Goal: Find specific page/section: Find specific page/section

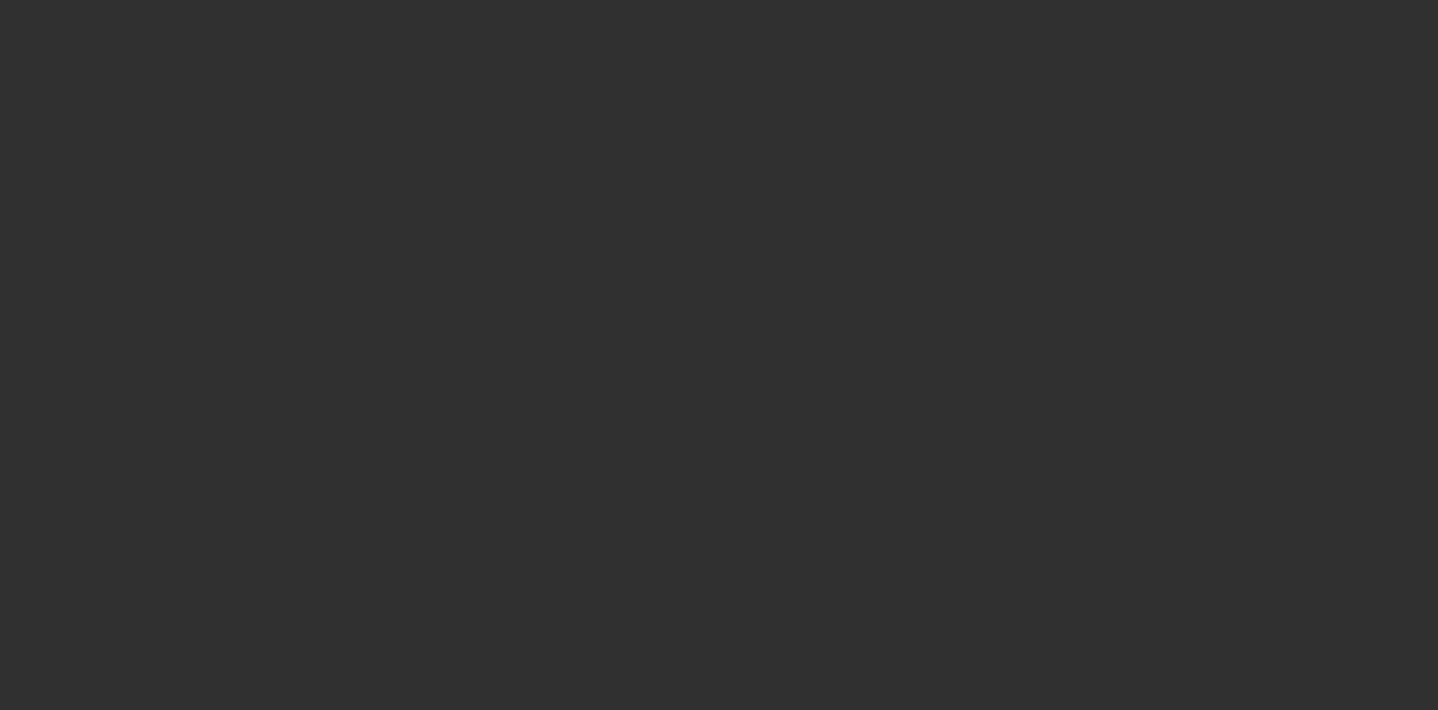
select select "10"
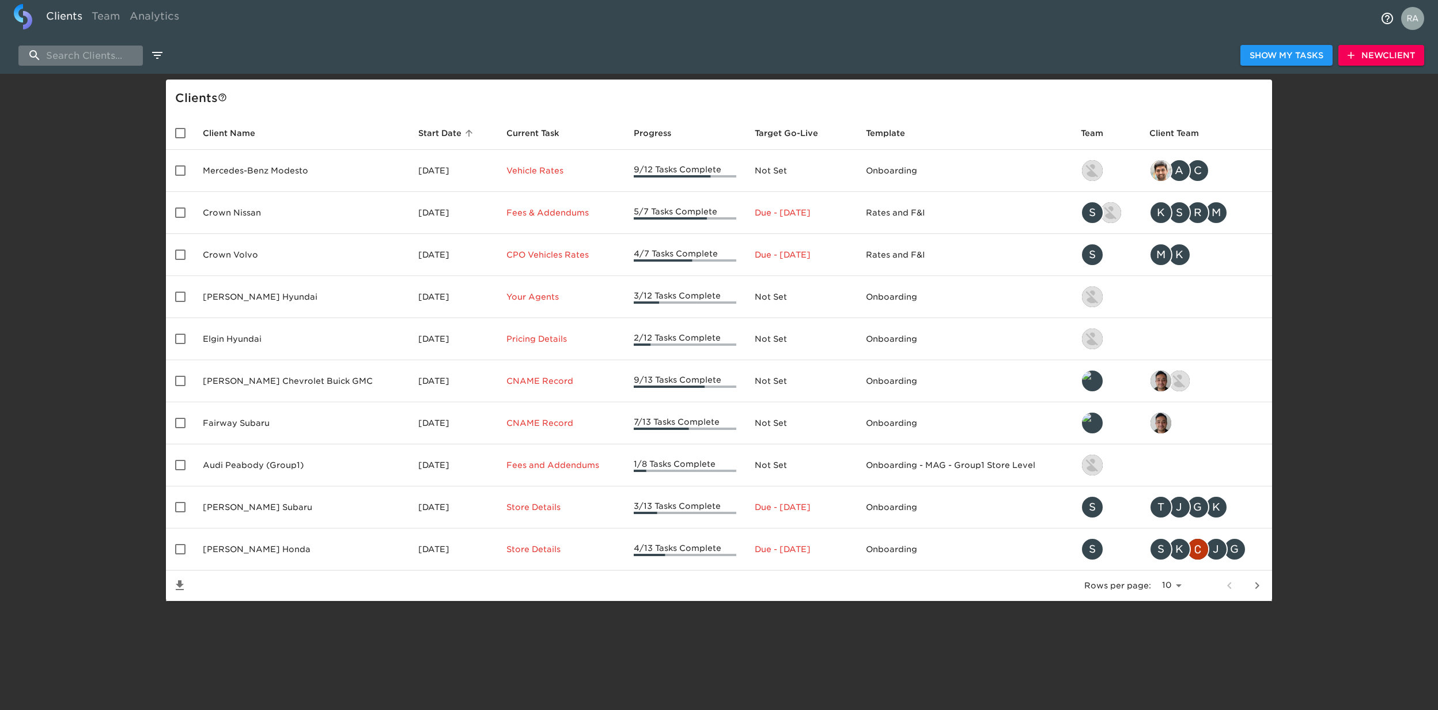
click at [104, 63] on input "search" at bounding box center [80, 56] width 124 height 20
paste input "Mechanicsville"
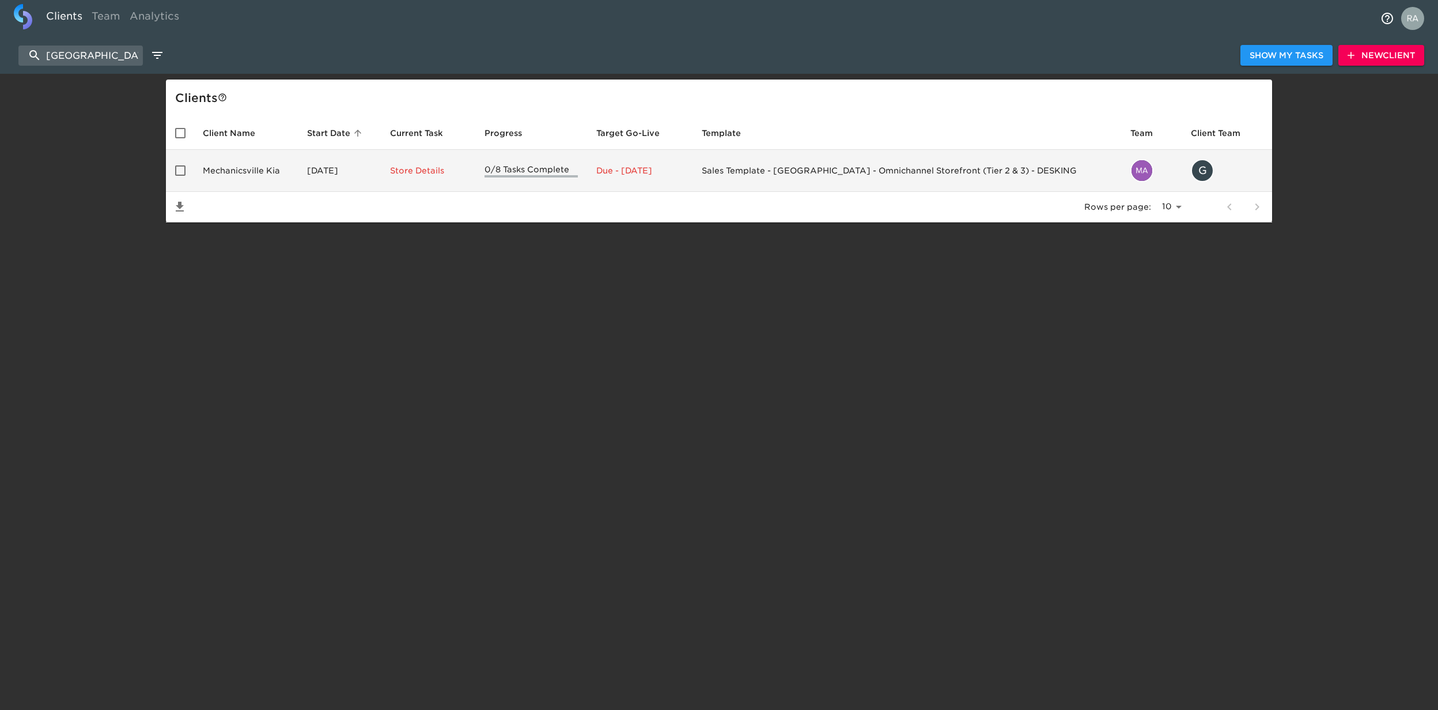
type input "Mechanicsville"
click at [217, 165] on td "Mechanicsville Kia" at bounding box center [246, 171] width 104 height 42
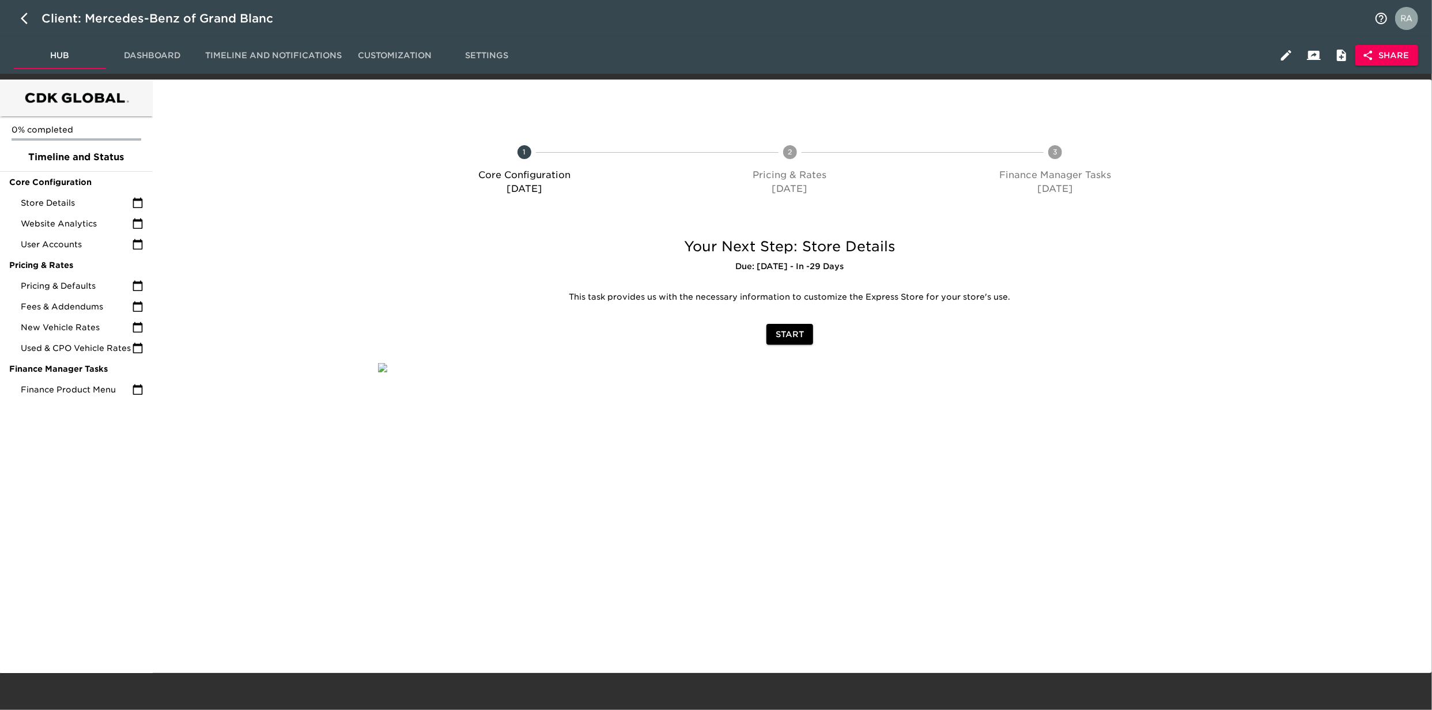
click at [1404, 14] on img "profile" at bounding box center [1406, 18] width 23 height 23
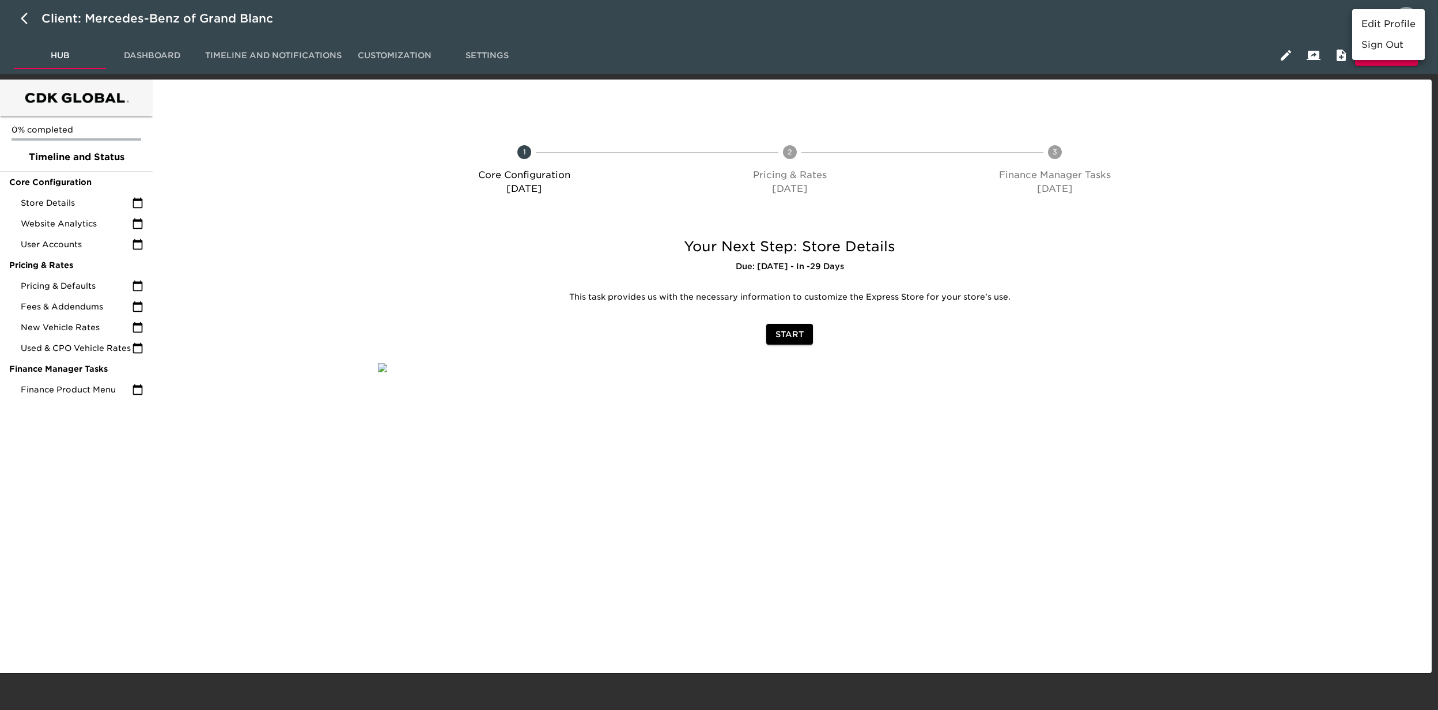
click at [1229, 29] on div at bounding box center [719, 355] width 1438 height 710
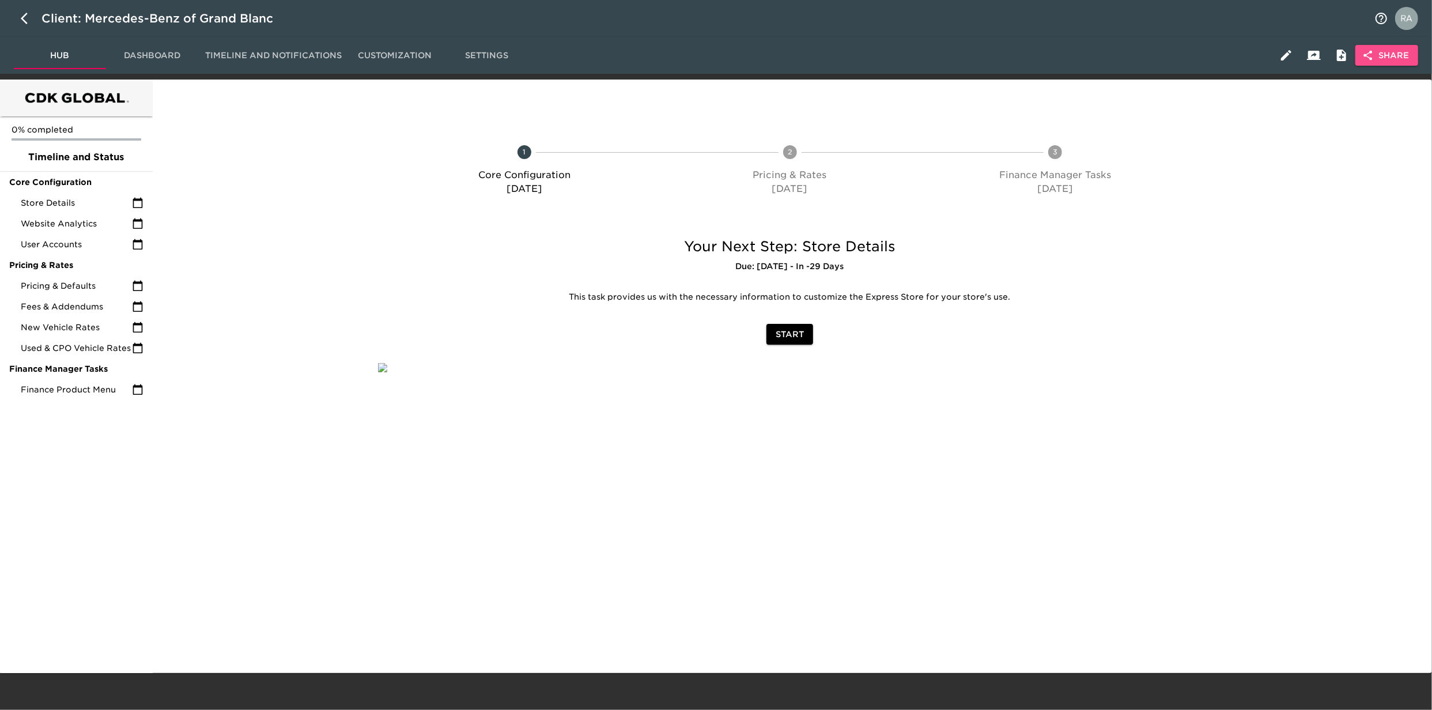
click at [1388, 59] on span "Share" at bounding box center [1387, 55] width 44 height 14
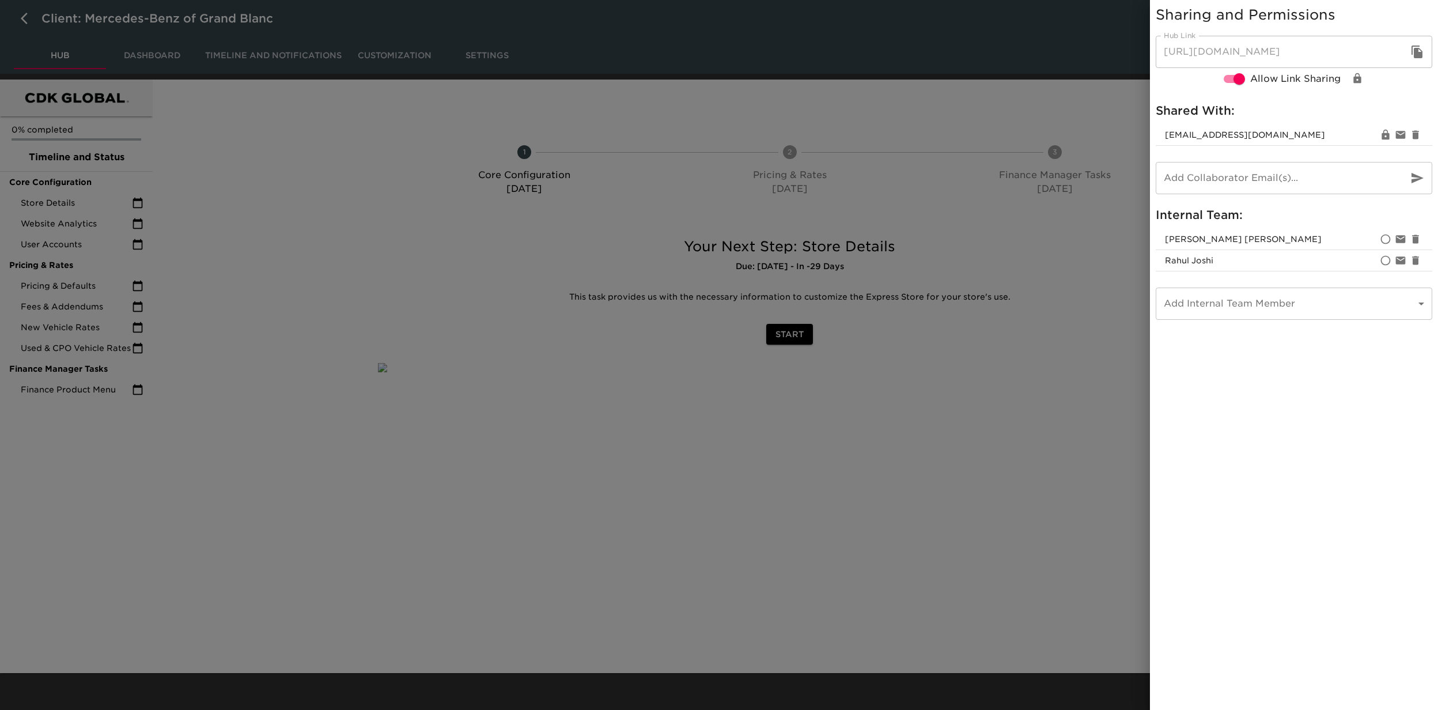
click at [935, 77] on div at bounding box center [719, 355] width 1438 height 710
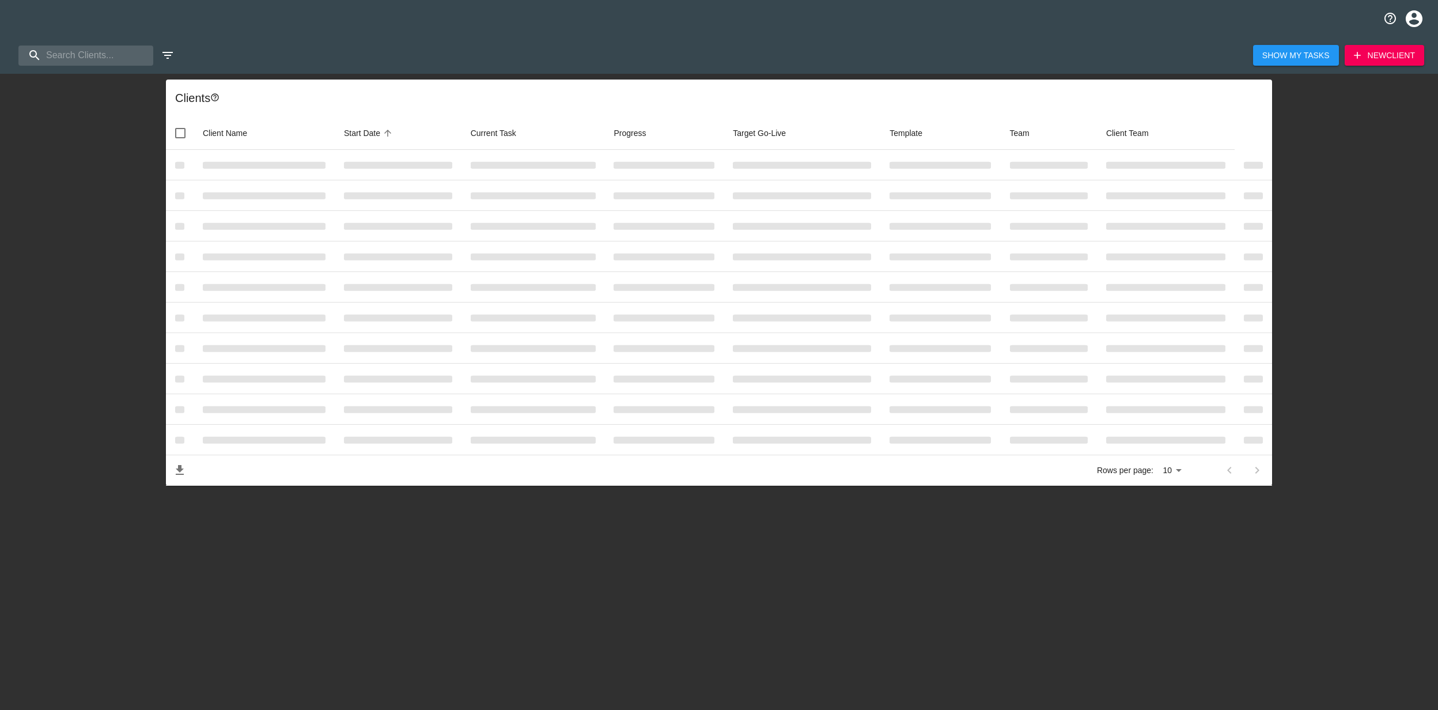
select select "10"
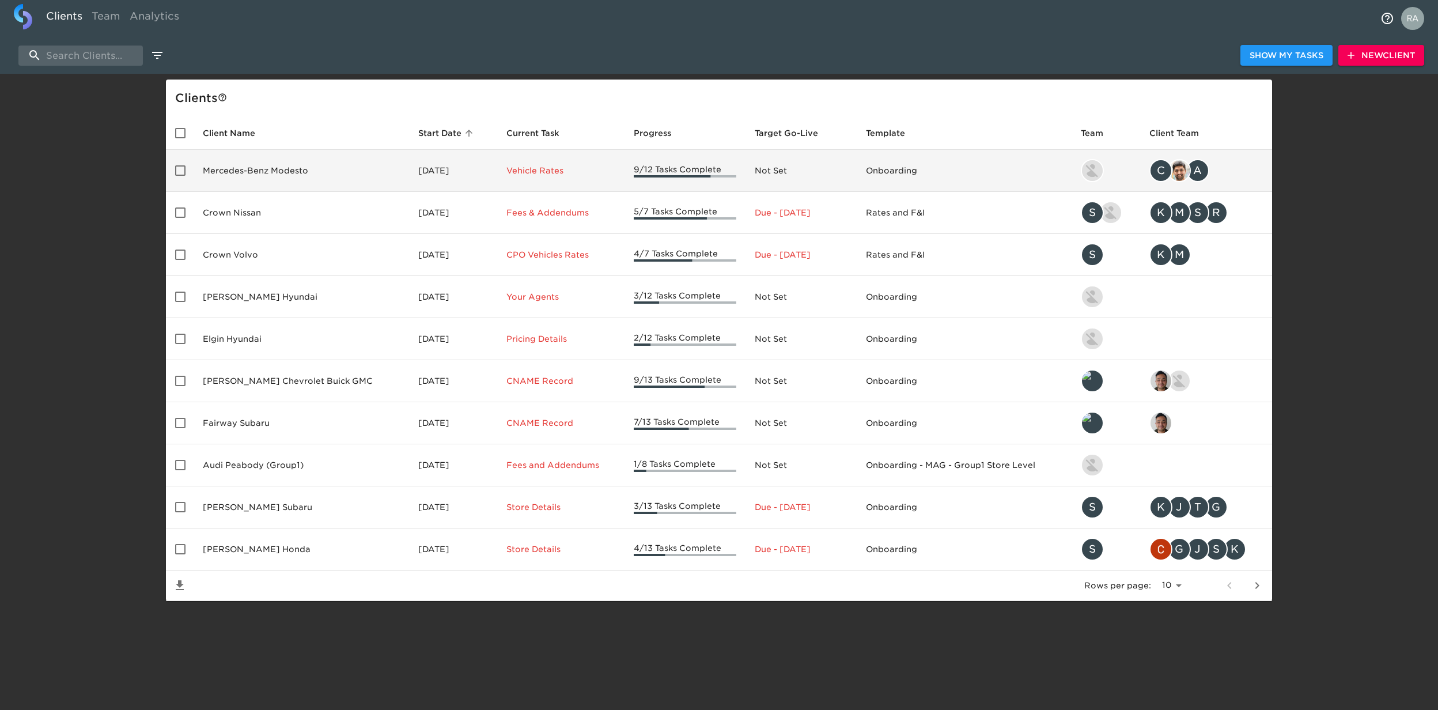
click at [233, 159] on td "Mercedes-Benz Modesto" at bounding box center [302, 171] width 216 height 42
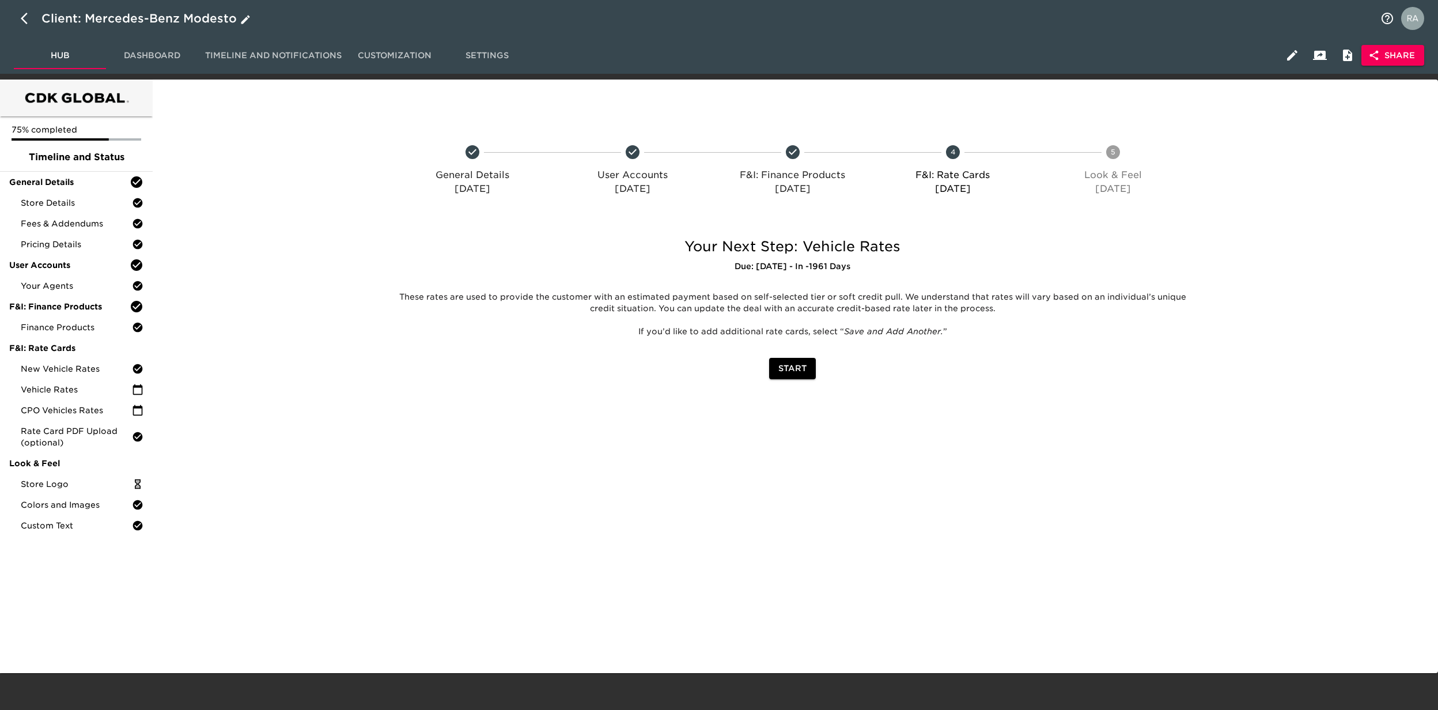
click at [27, 15] on icon "button" at bounding box center [28, 19] width 14 height 14
select select "10"
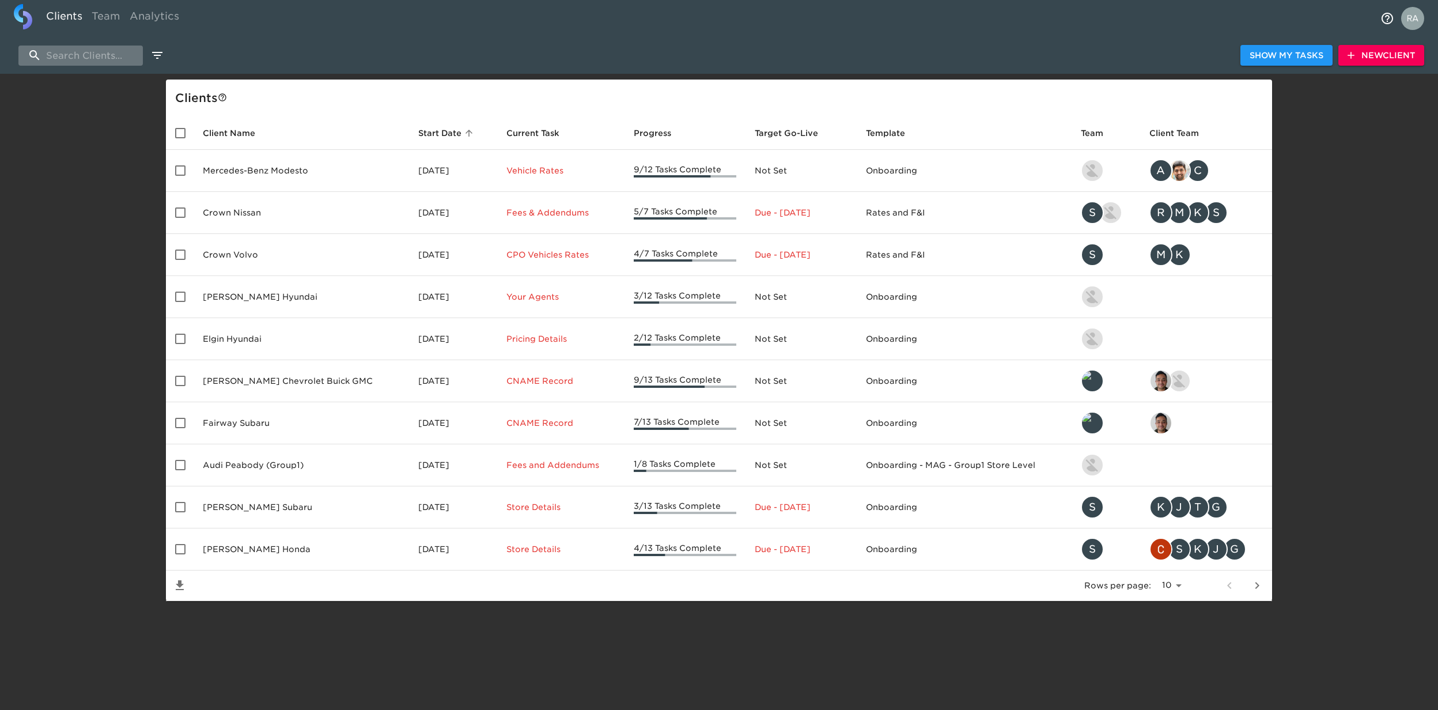
click at [81, 55] on input "search" at bounding box center [80, 56] width 124 height 20
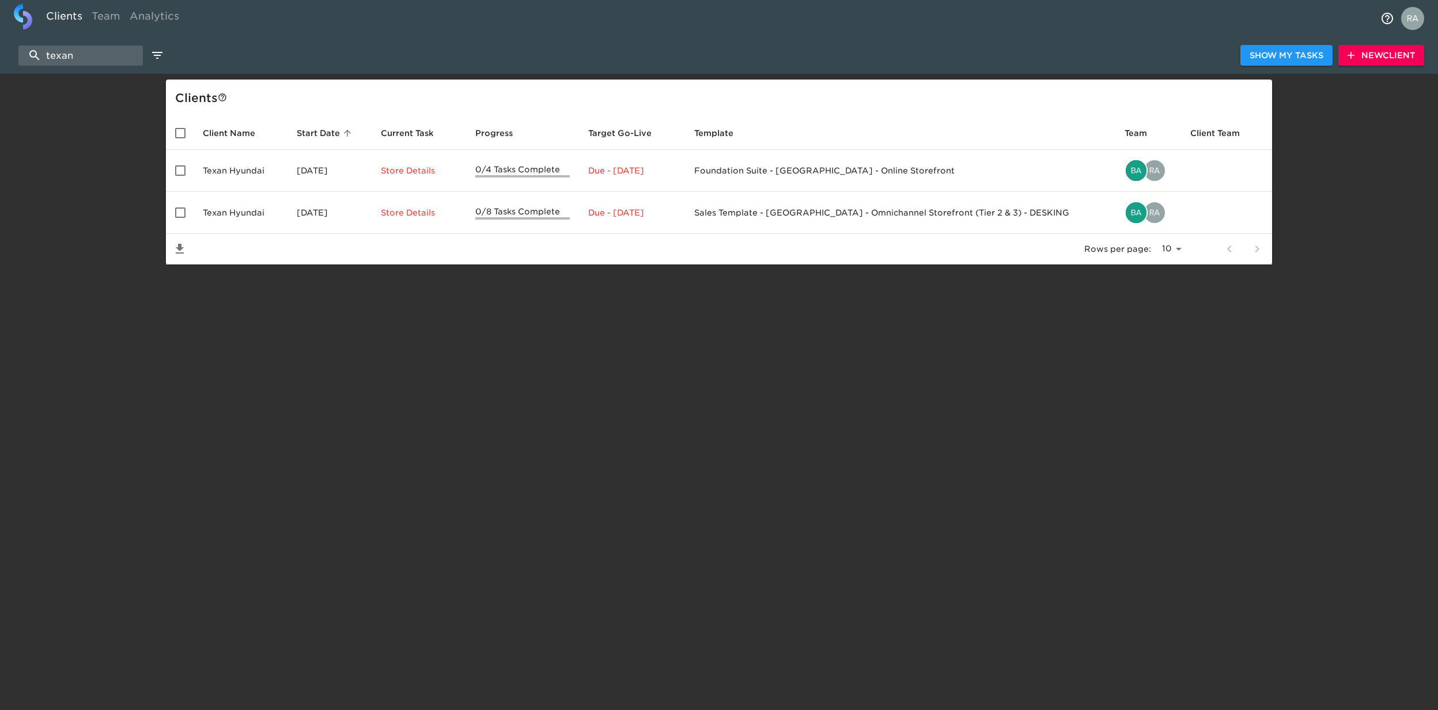
type input "texan"
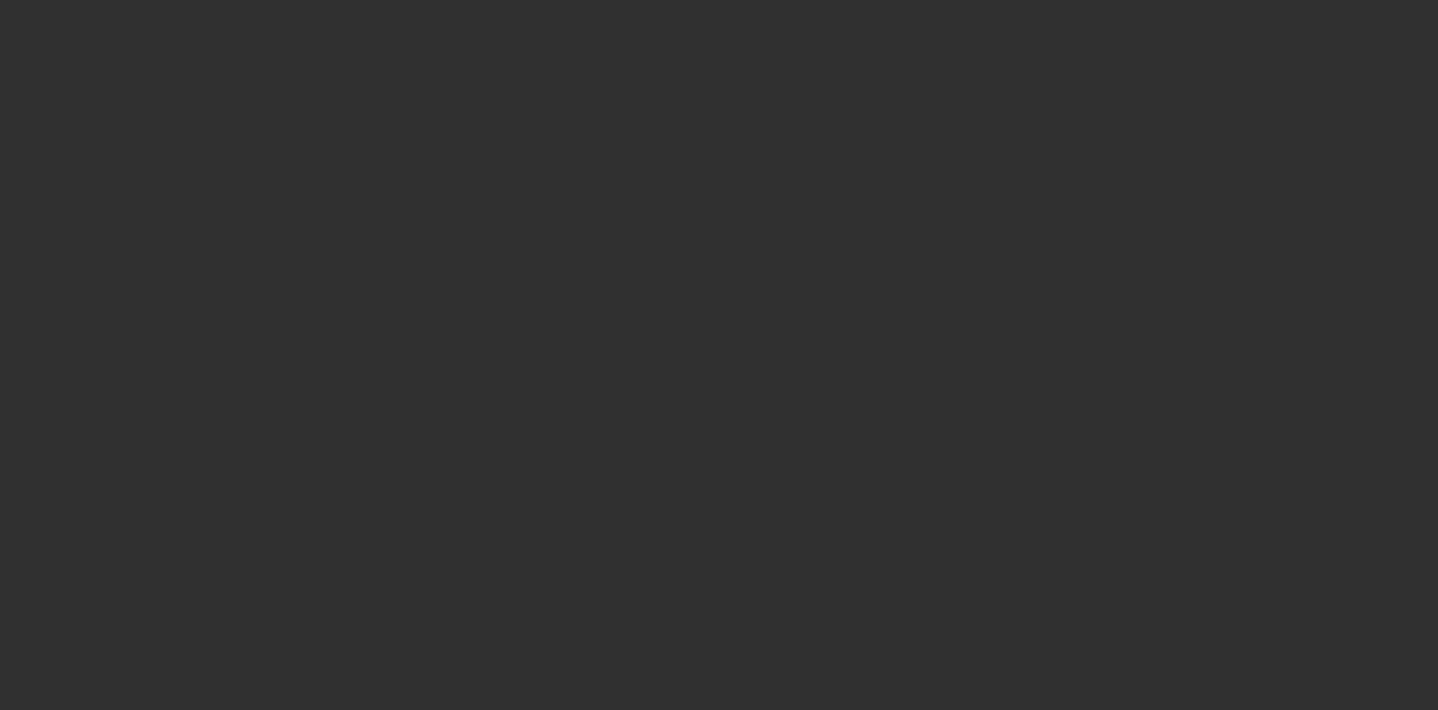
select select "10"
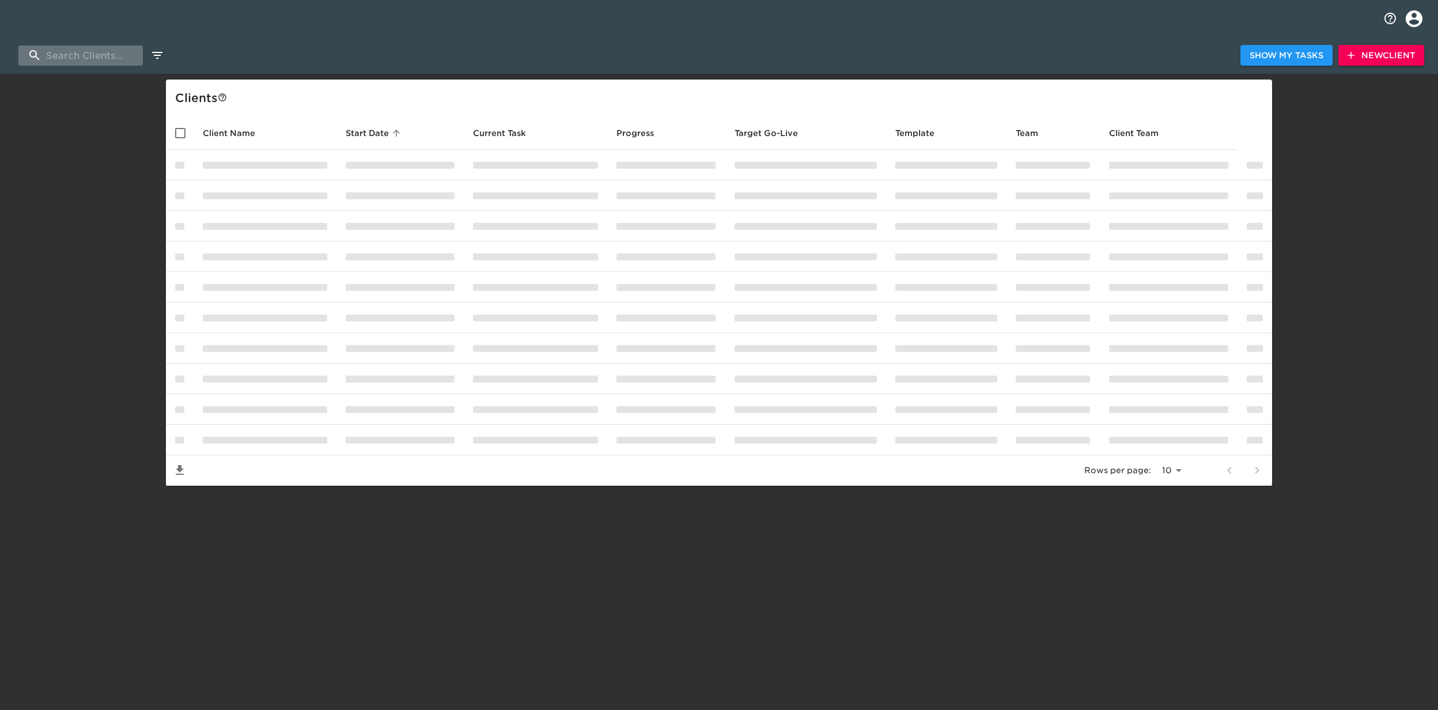
click at [67, 54] on input "search" at bounding box center [80, 56] width 124 height 20
type input "k"
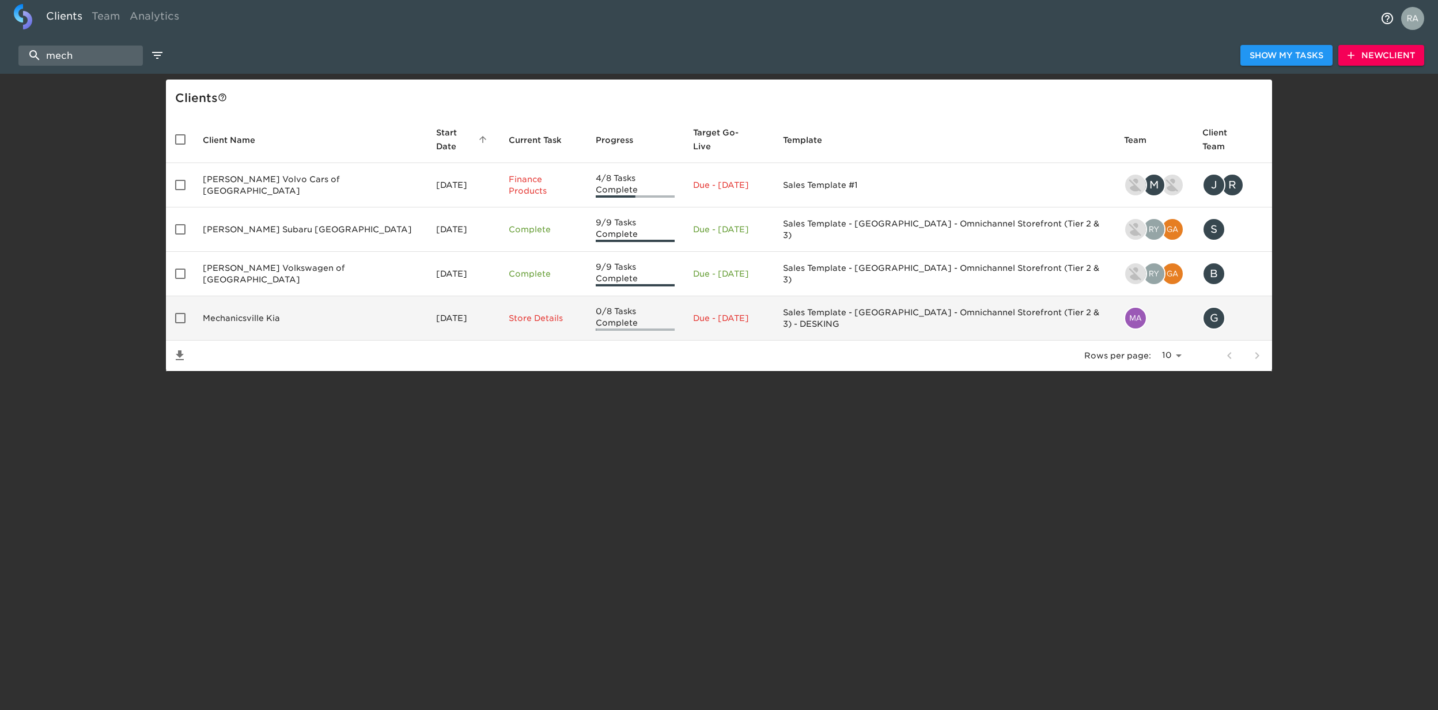
type input "mech"
click at [258, 305] on td "Mechanicsville Kia" at bounding box center [310, 318] width 233 height 44
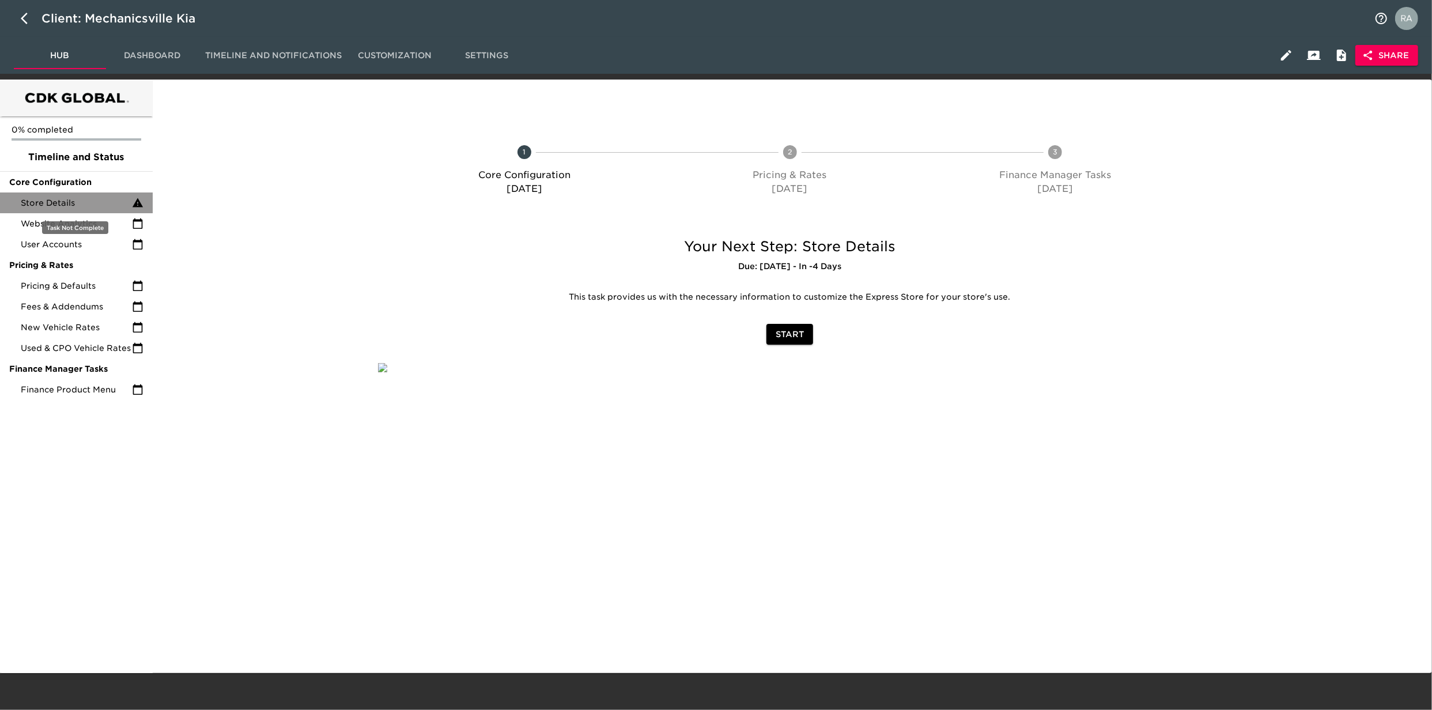
click at [53, 204] on span "Store Details" at bounding box center [76, 203] width 111 height 12
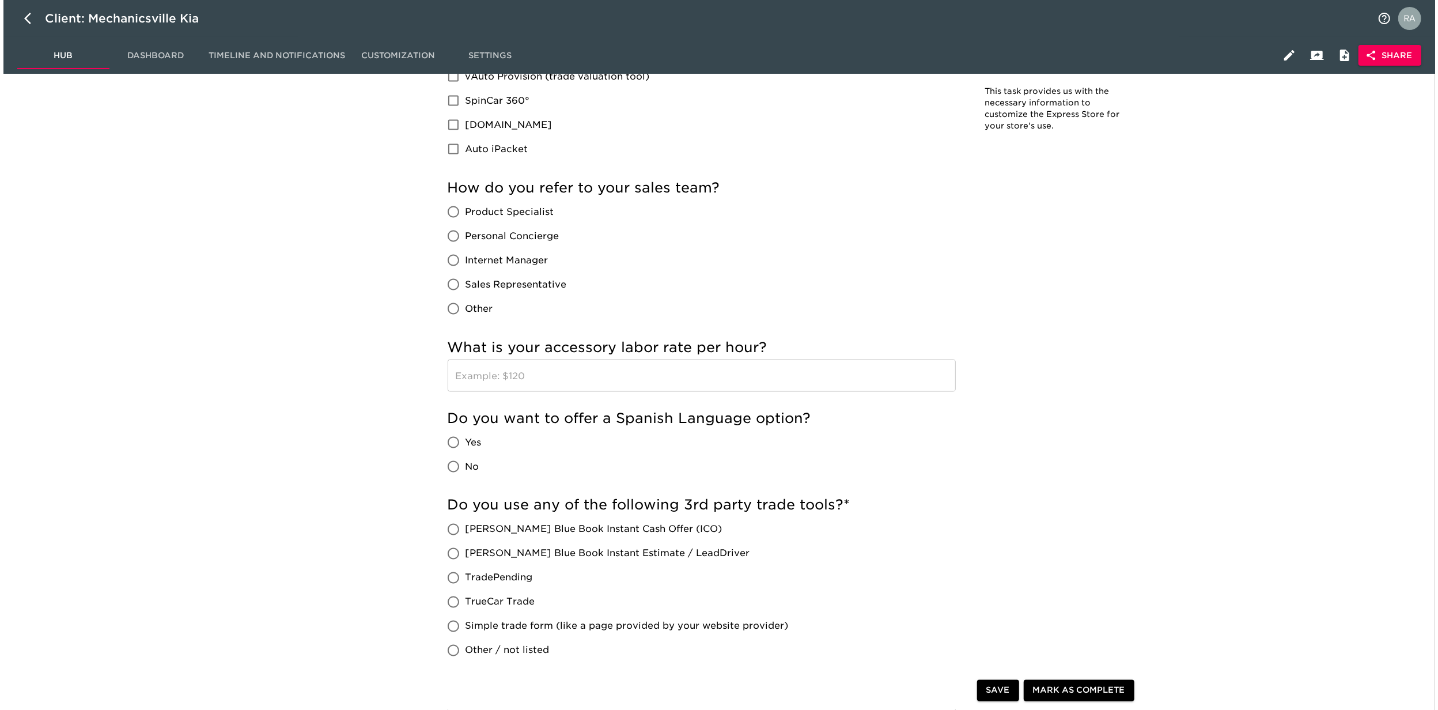
scroll to position [1767, 0]
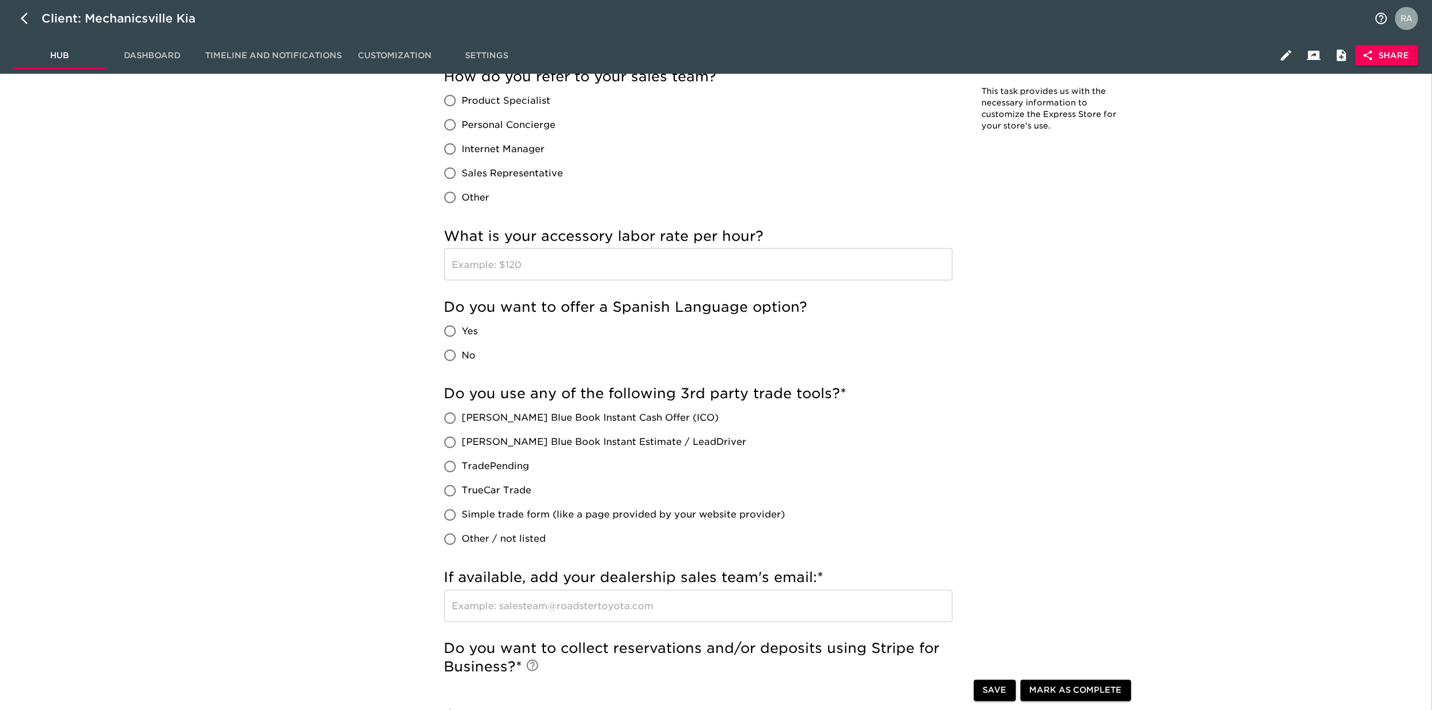
click at [1395, 54] on span "Share" at bounding box center [1387, 55] width 44 height 14
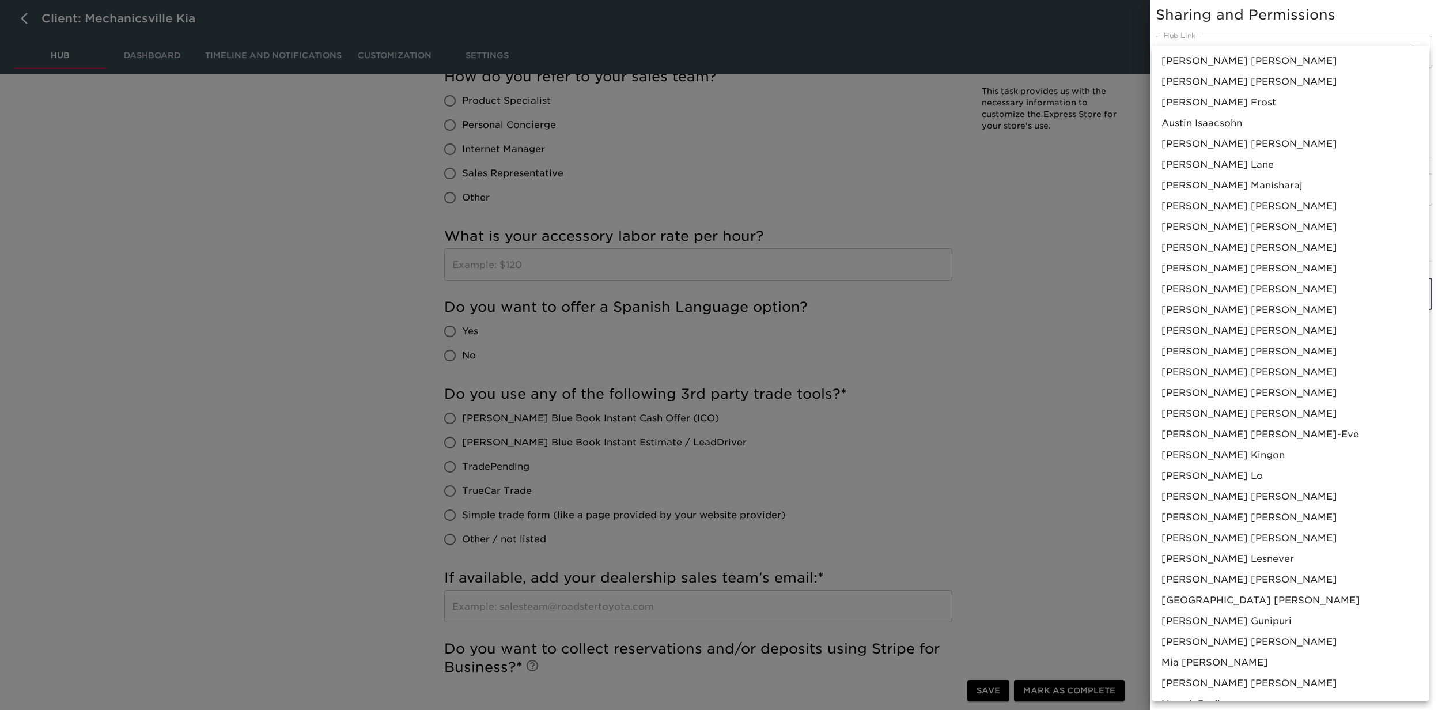
click at [1022, 297] on div at bounding box center [719, 355] width 1438 height 710
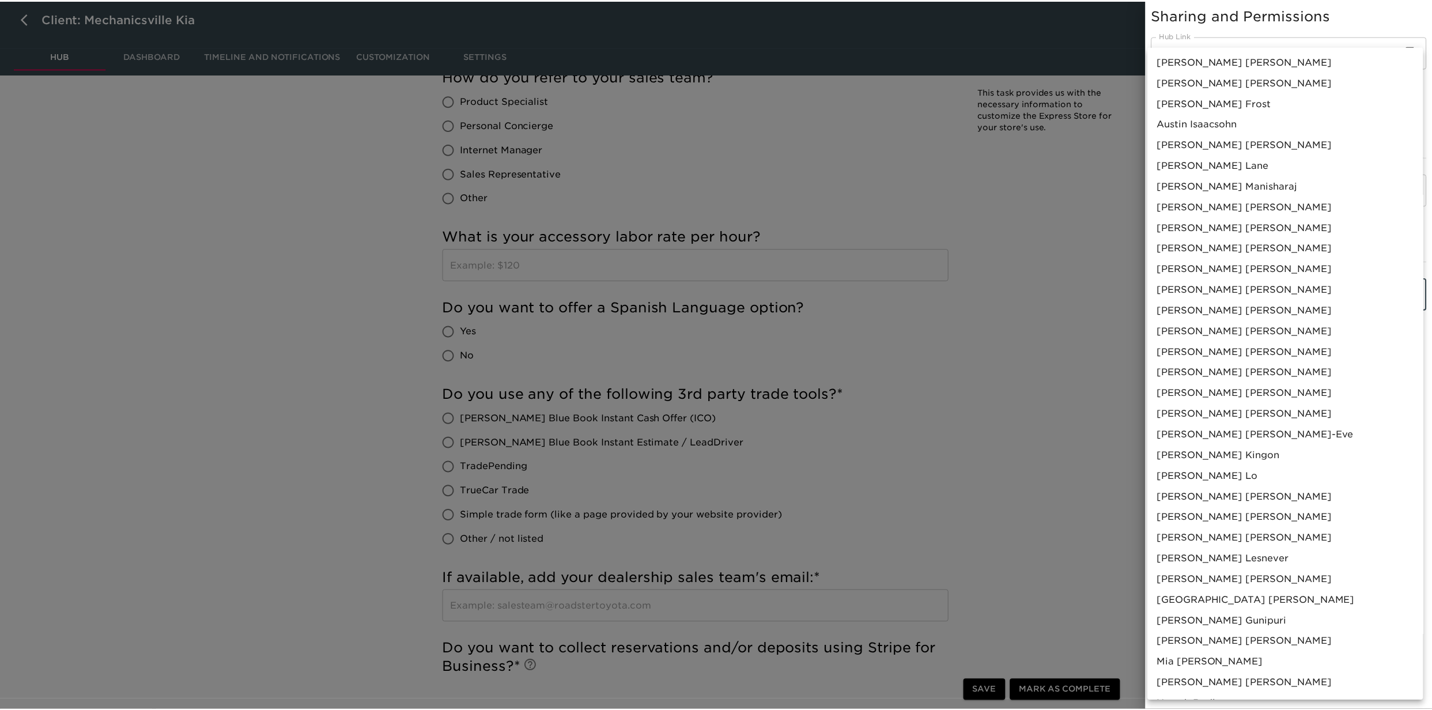
scroll to position [455, 0]
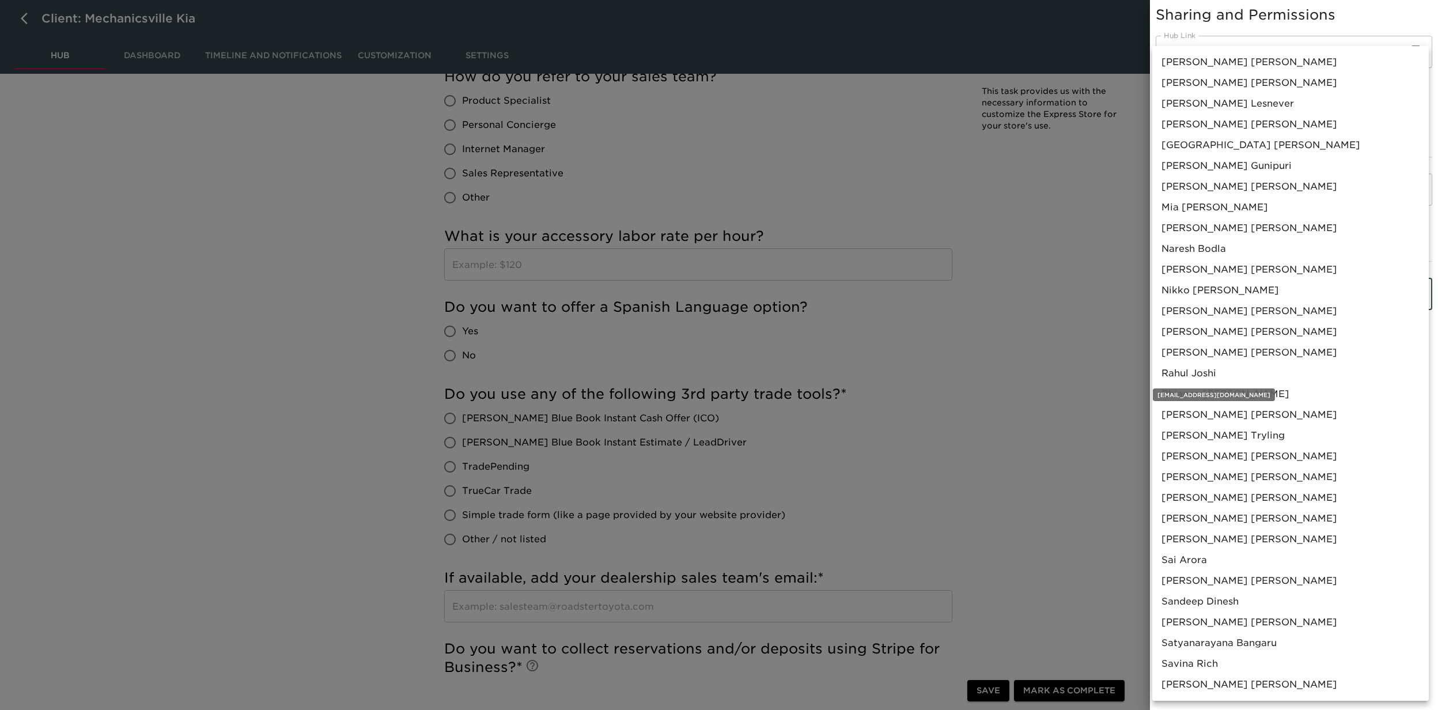
click at [1207, 376] on span "Rahul Joshi" at bounding box center [1189, 374] width 55 height 14
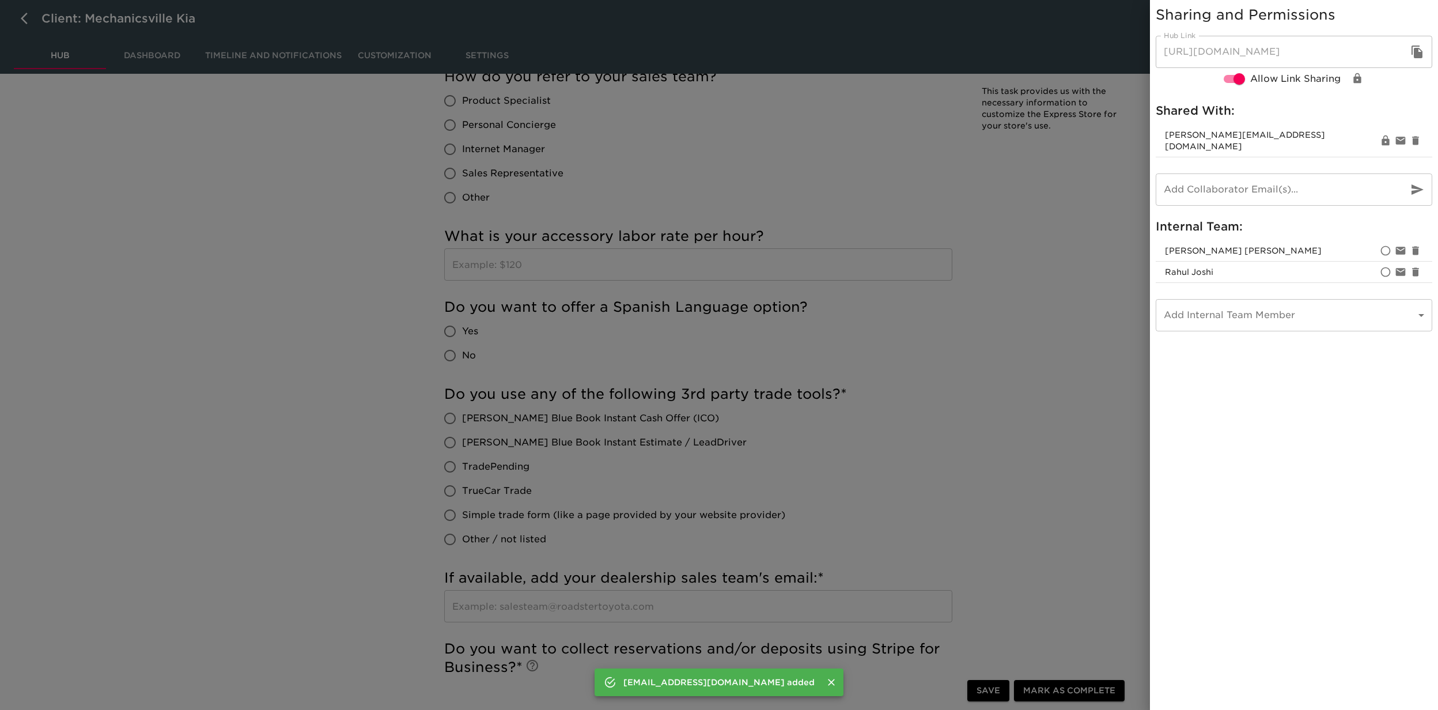
click at [1038, 393] on div at bounding box center [719, 355] width 1438 height 710
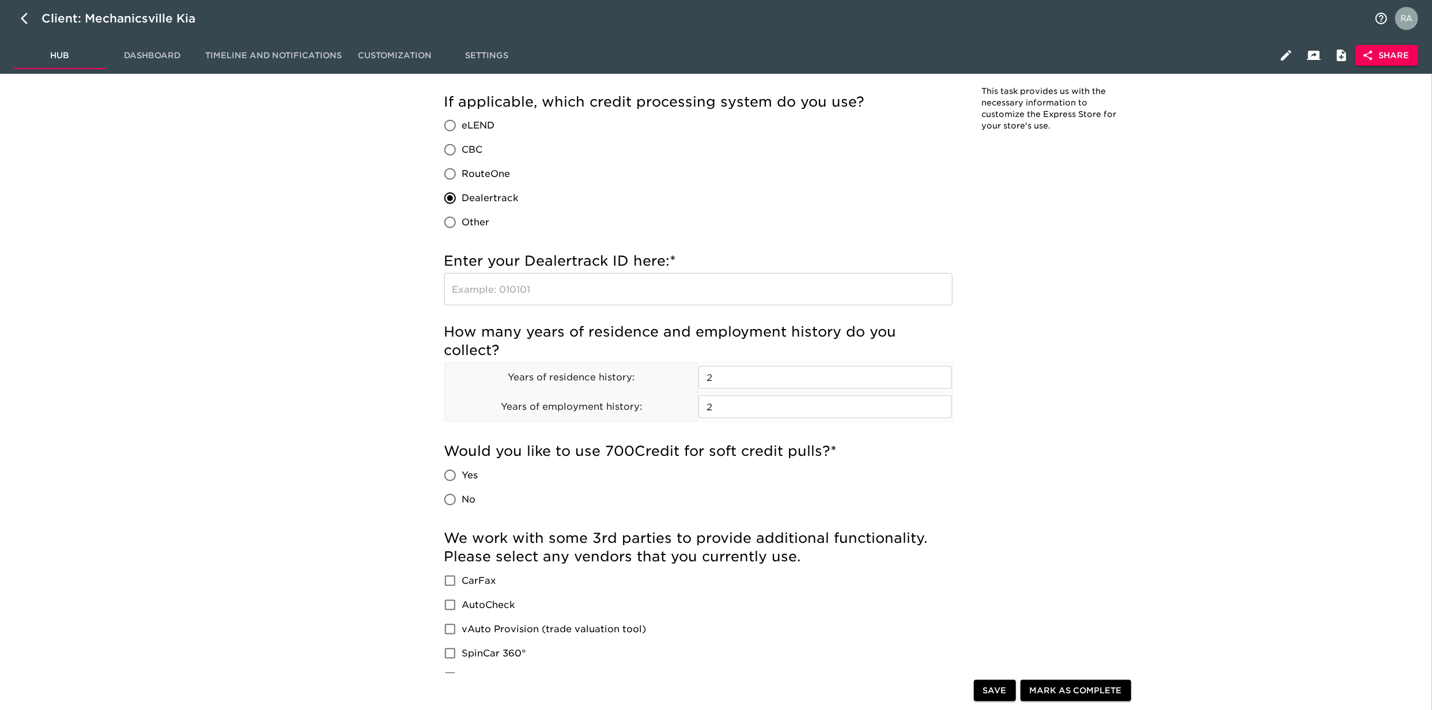
scroll to position [1075, 0]
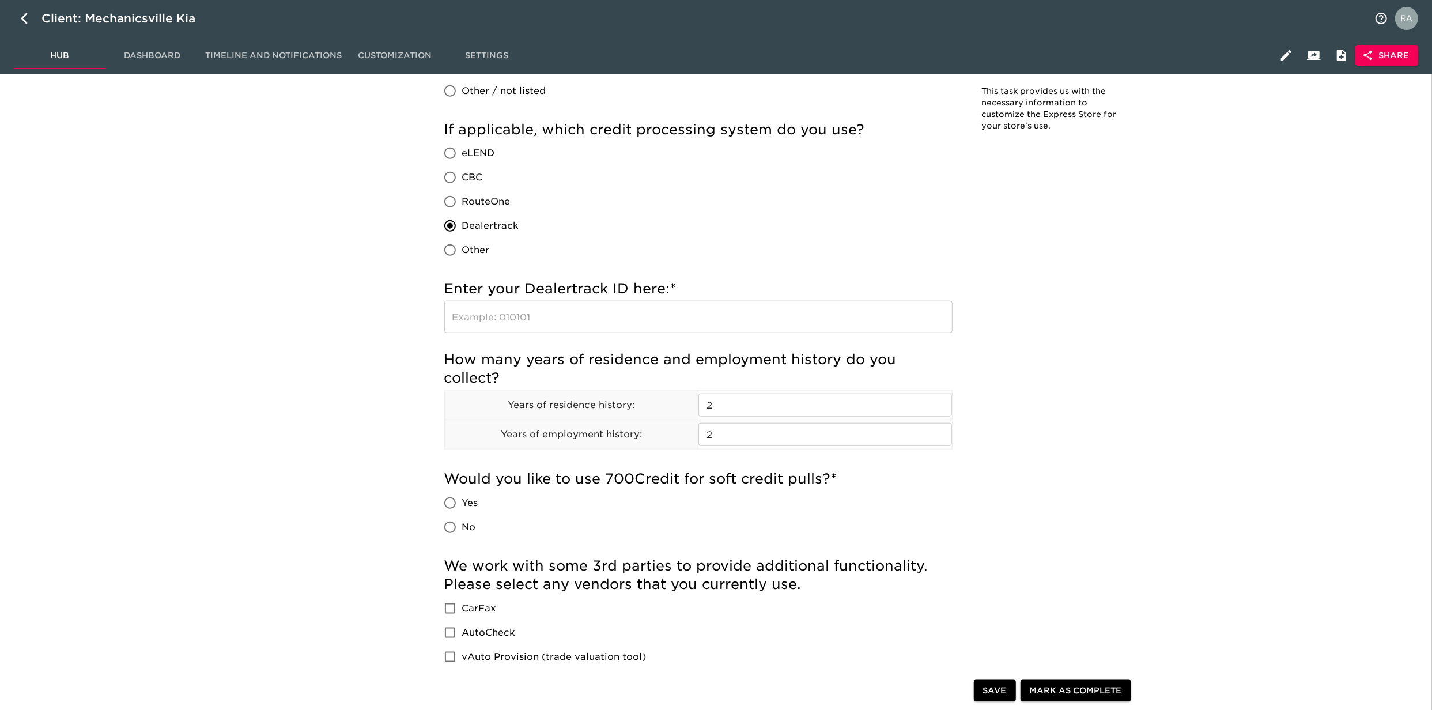
click at [599, 321] on input "text" at bounding box center [698, 317] width 508 height 32
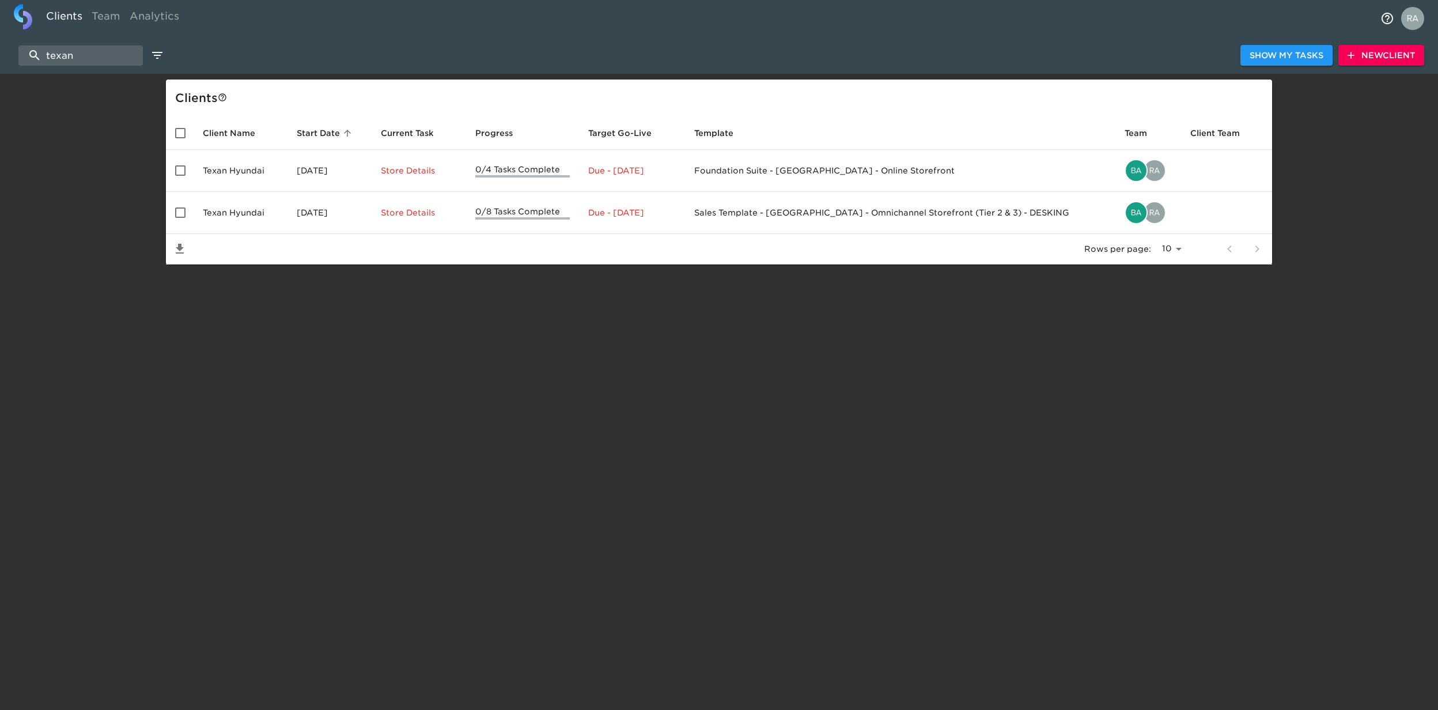
select select "10"
drag, startPoint x: 90, startPoint y: 50, endPoint x: 2, endPoint y: 51, distance: 87.6
click at [2, 51] on div "texan Show My Tasks New Client" at bounding box center [719, 55] width 1438 height 37
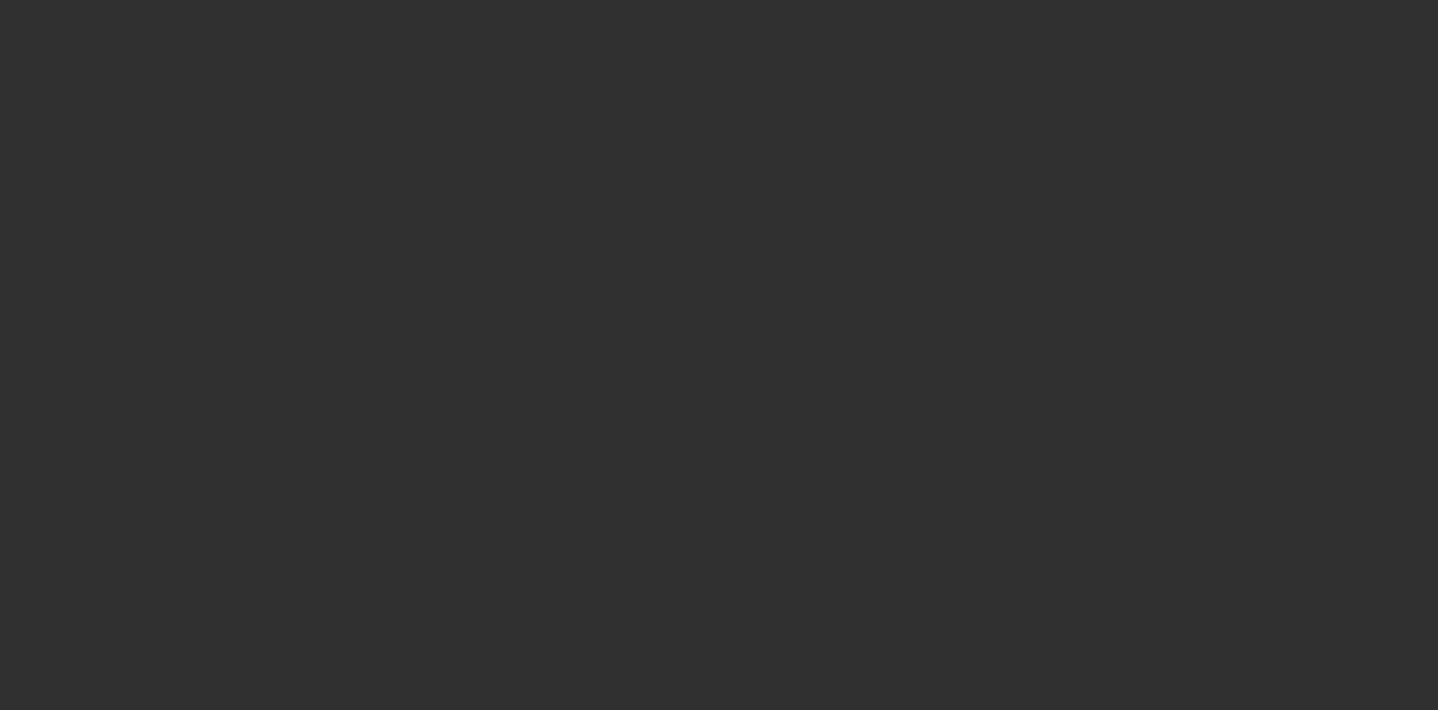
select select "10"
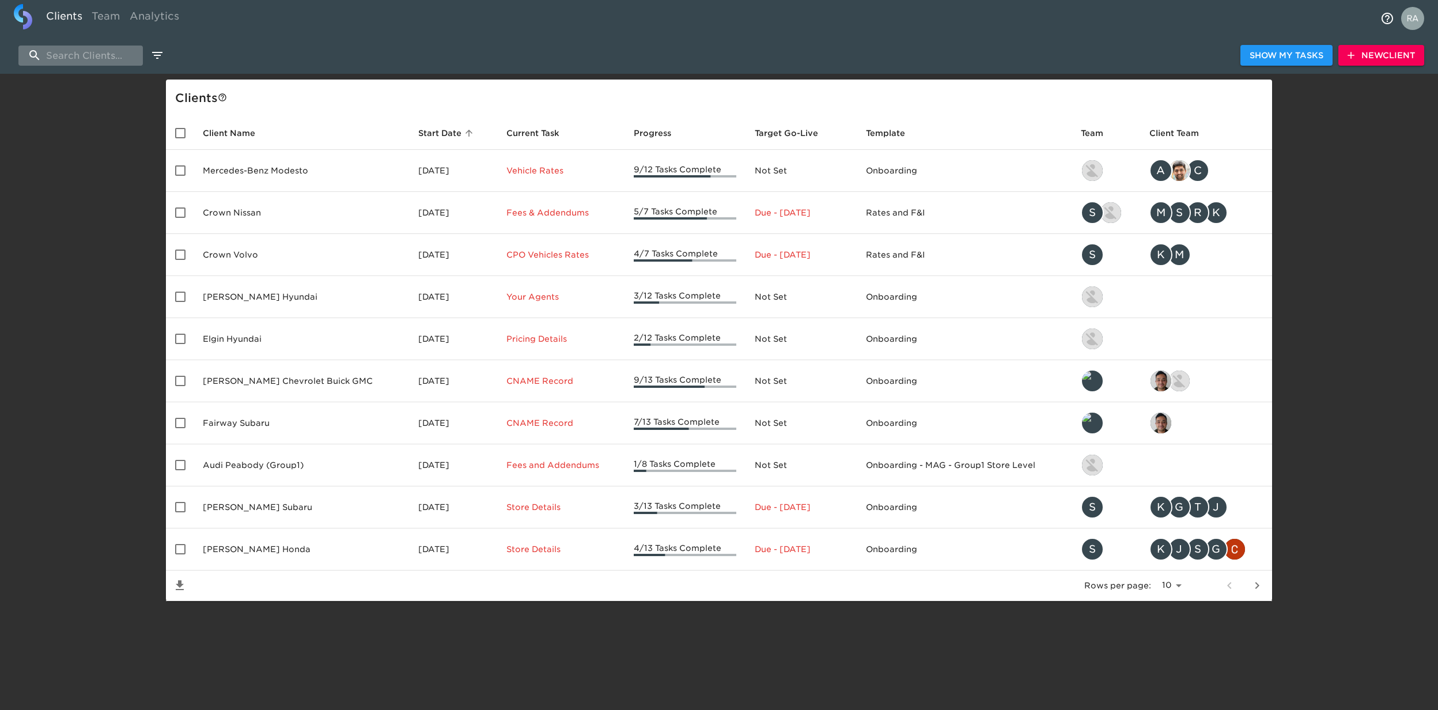
click at [116, 61] on input "search" at bounding box center [80, 56] width 124 height 20
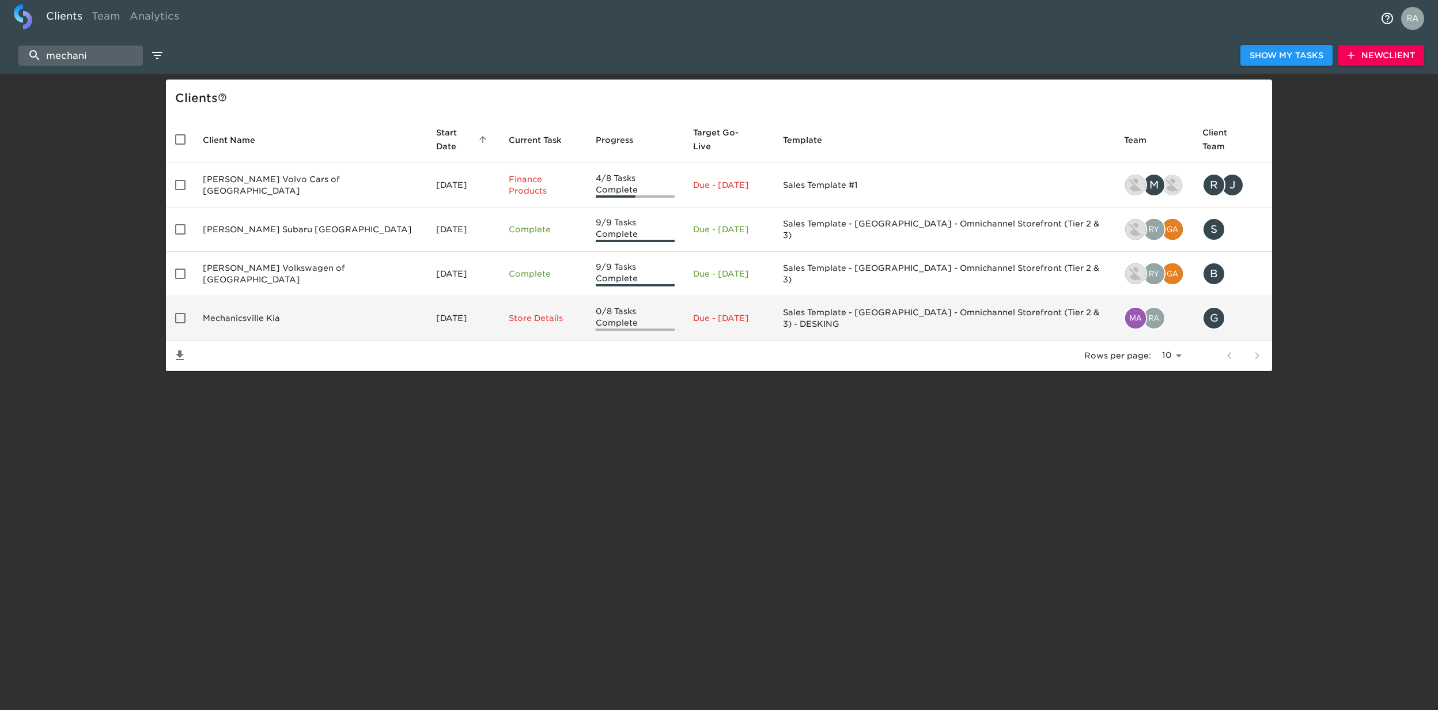
type input "mechani"
click at [323, 299] on td "Mechanicsville Kia" at bounding box center [310, 318] width 233 height 44
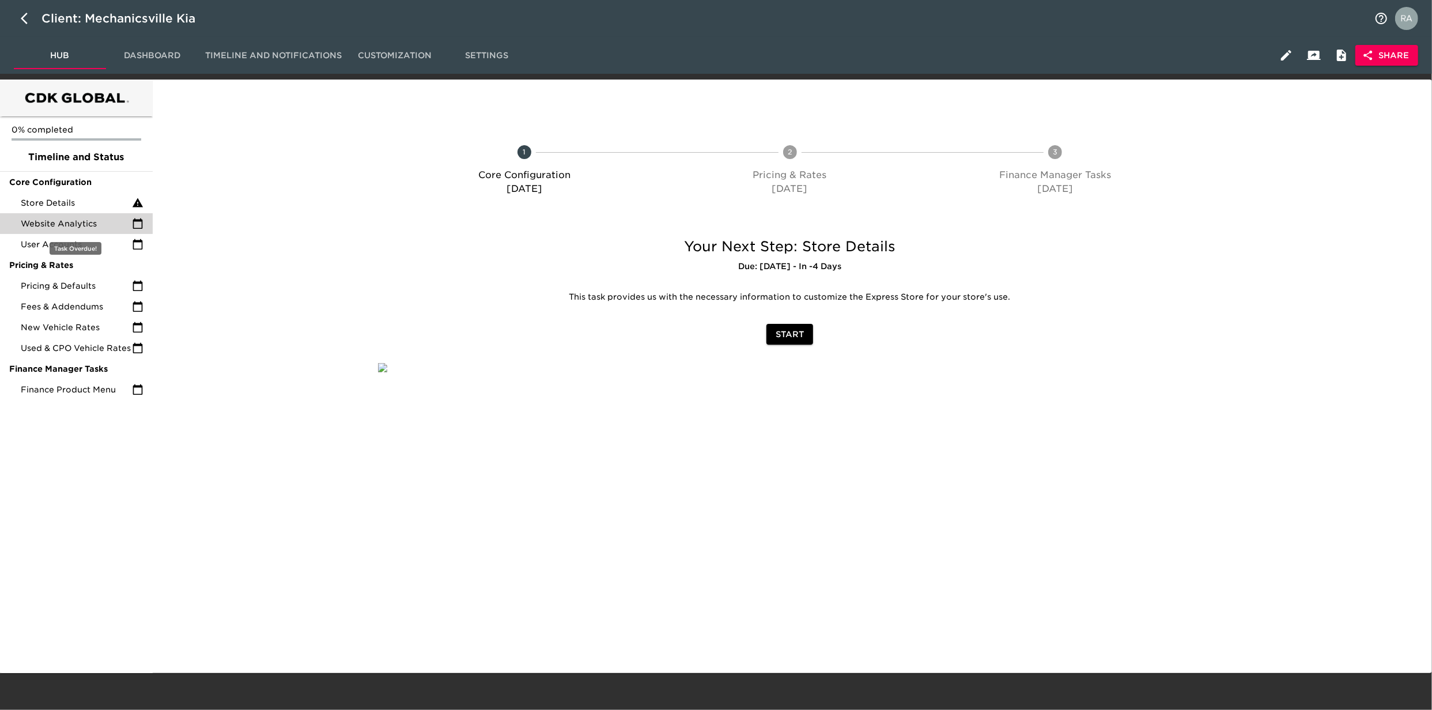
click at [65, 213] on div "Website Analytics" at bounding box center [76, 223] width 153 height 21
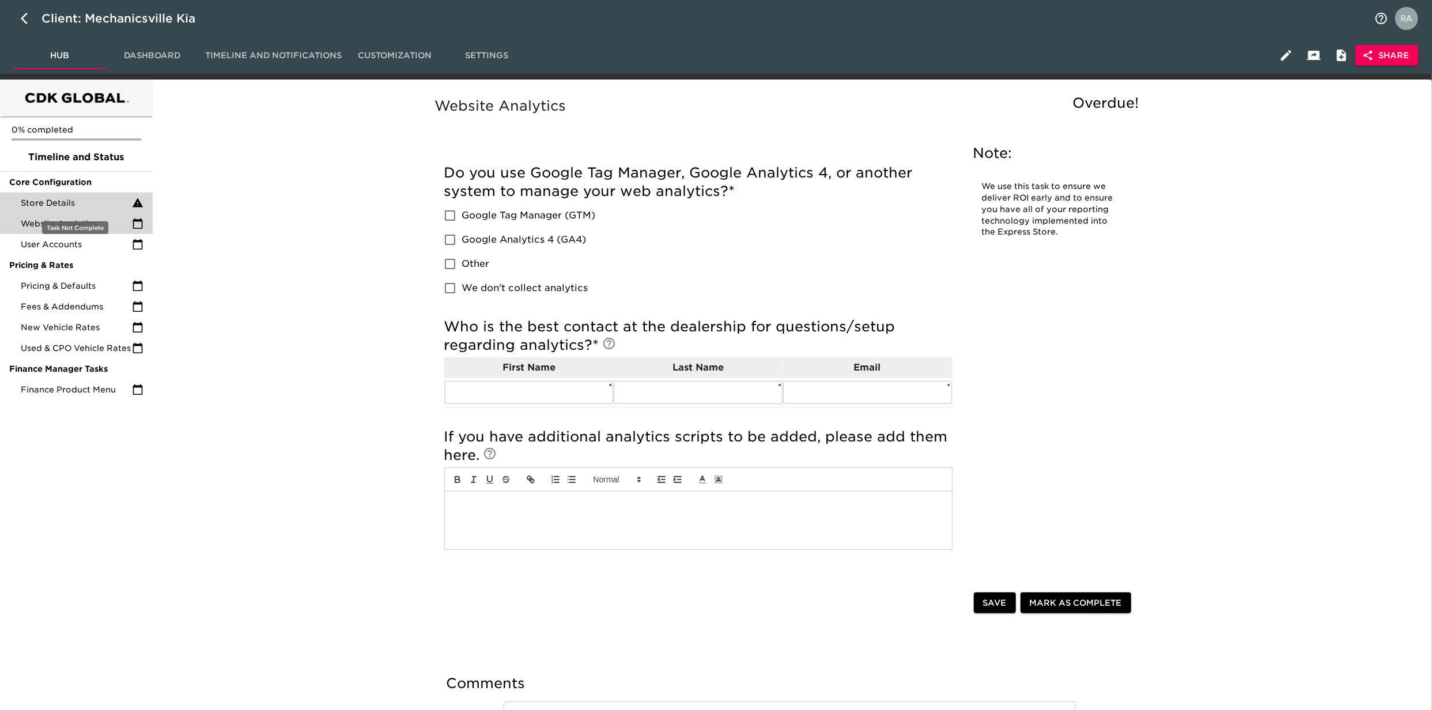
click at [78, 205] on span "Store Details" at bounding box center [76, 203] width 111 height 12
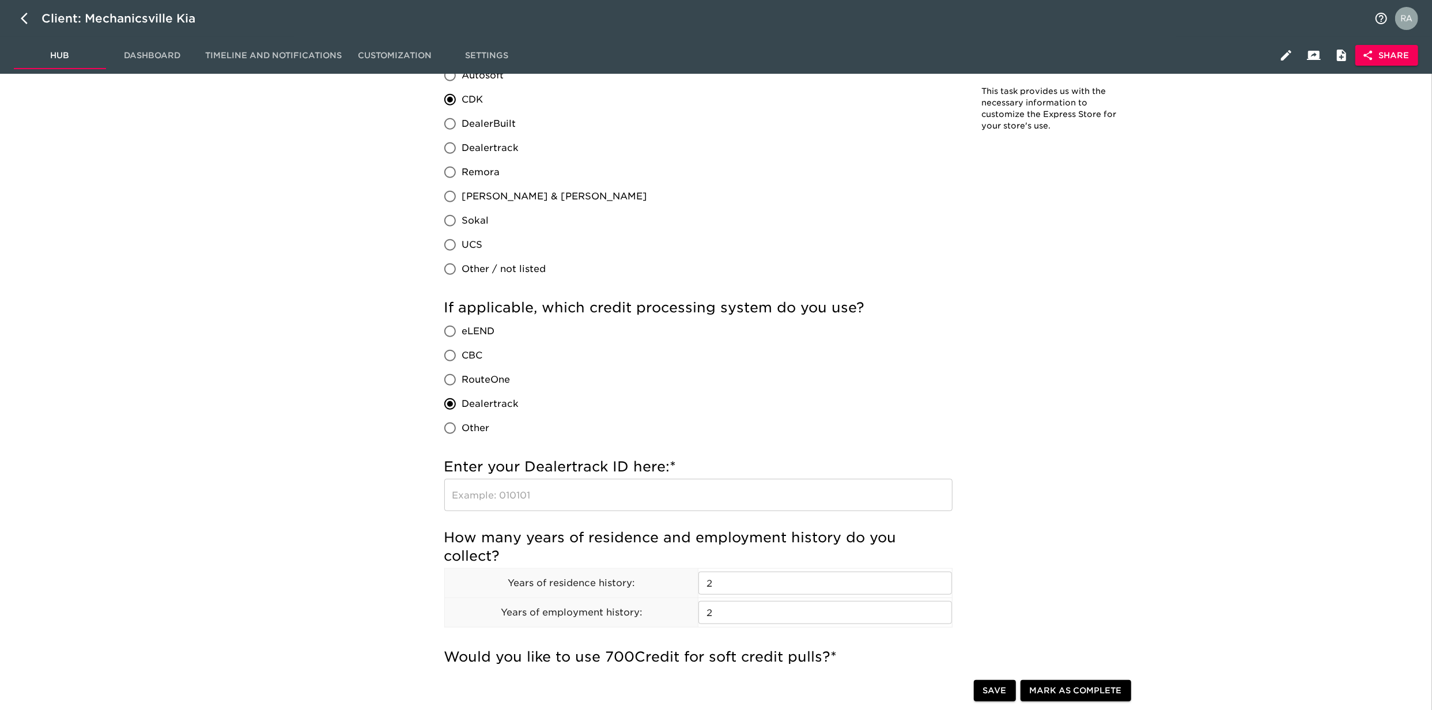
scroll to position [999, 0]
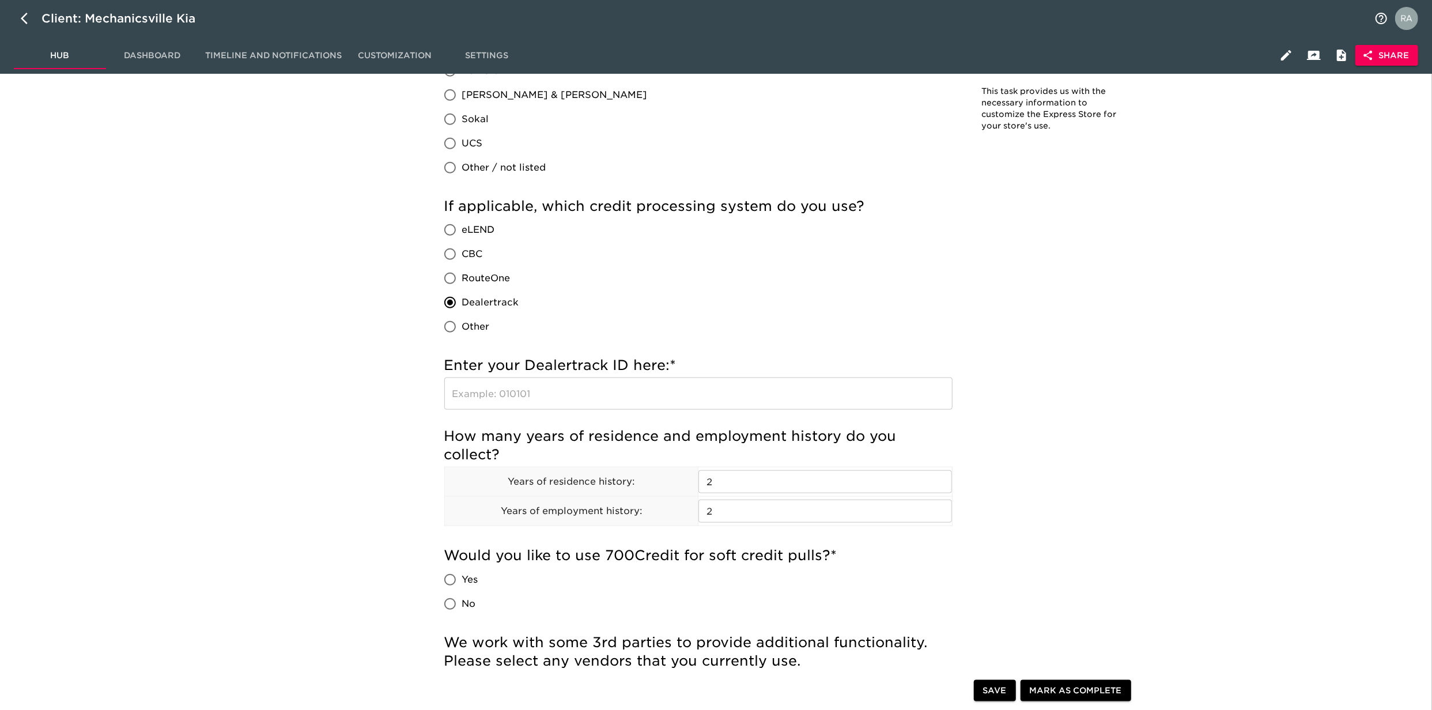
click at [580, 398] on input "text" at bounding box center [698, 393] width 508 height 32
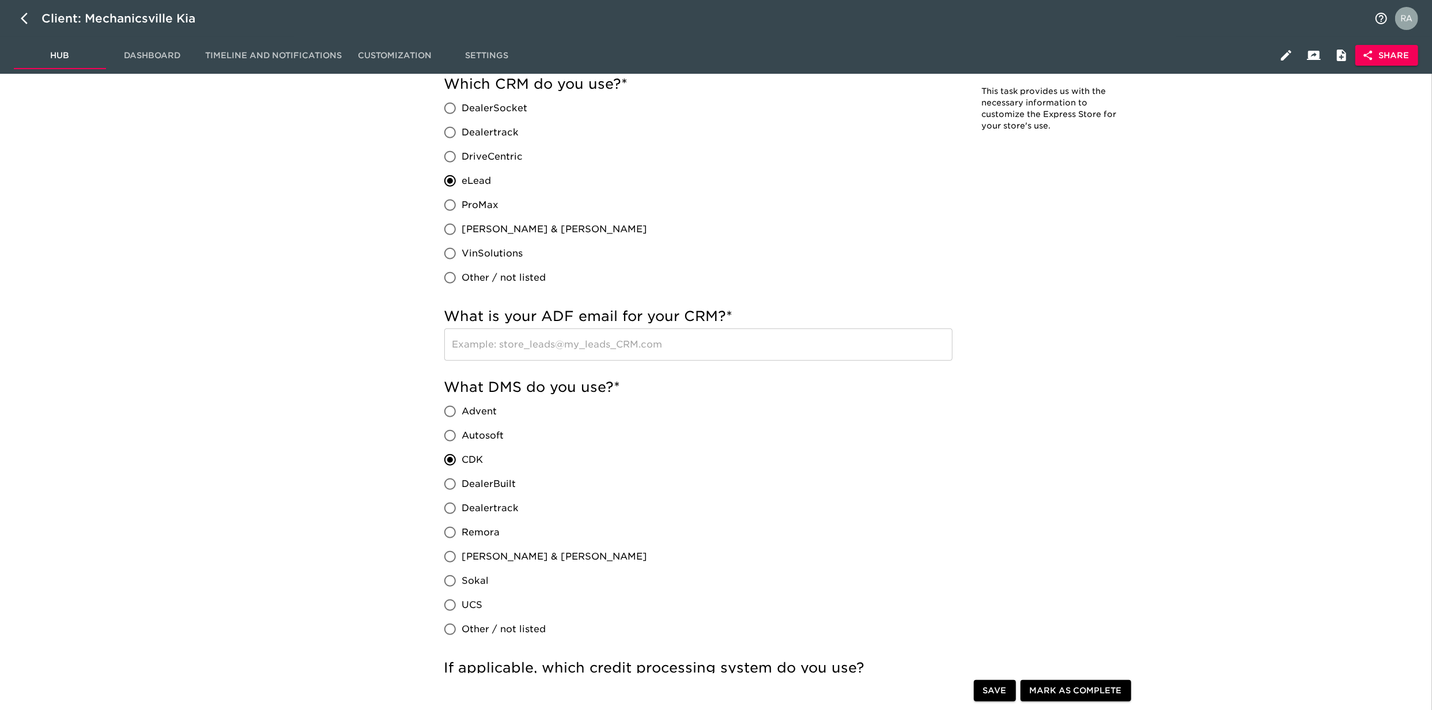
scroll to position [538, 0]
click at [18, 21] on button "button" at bounding box center [28, 19] width 28 height 28
select select "10"
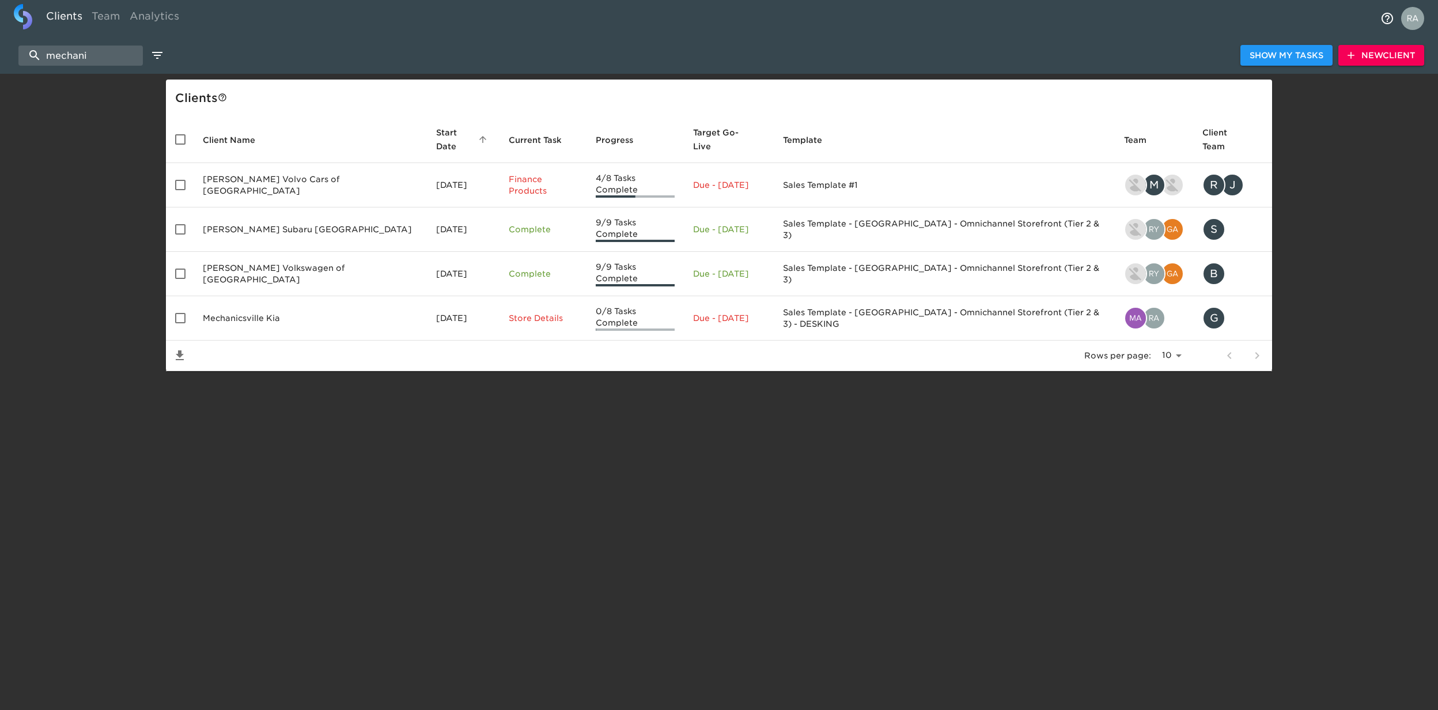
drag, startPoint x: 105, startPoint y: 58, endPoint x: -2, endPoint y: 58, distance: 106.6
click at [0, 58] on html "Clients Team Analytics mechani Show My Tasks New Client Client s Client Name St…" at bounding box center [719, 204] width 1438 height 408
type input "p"
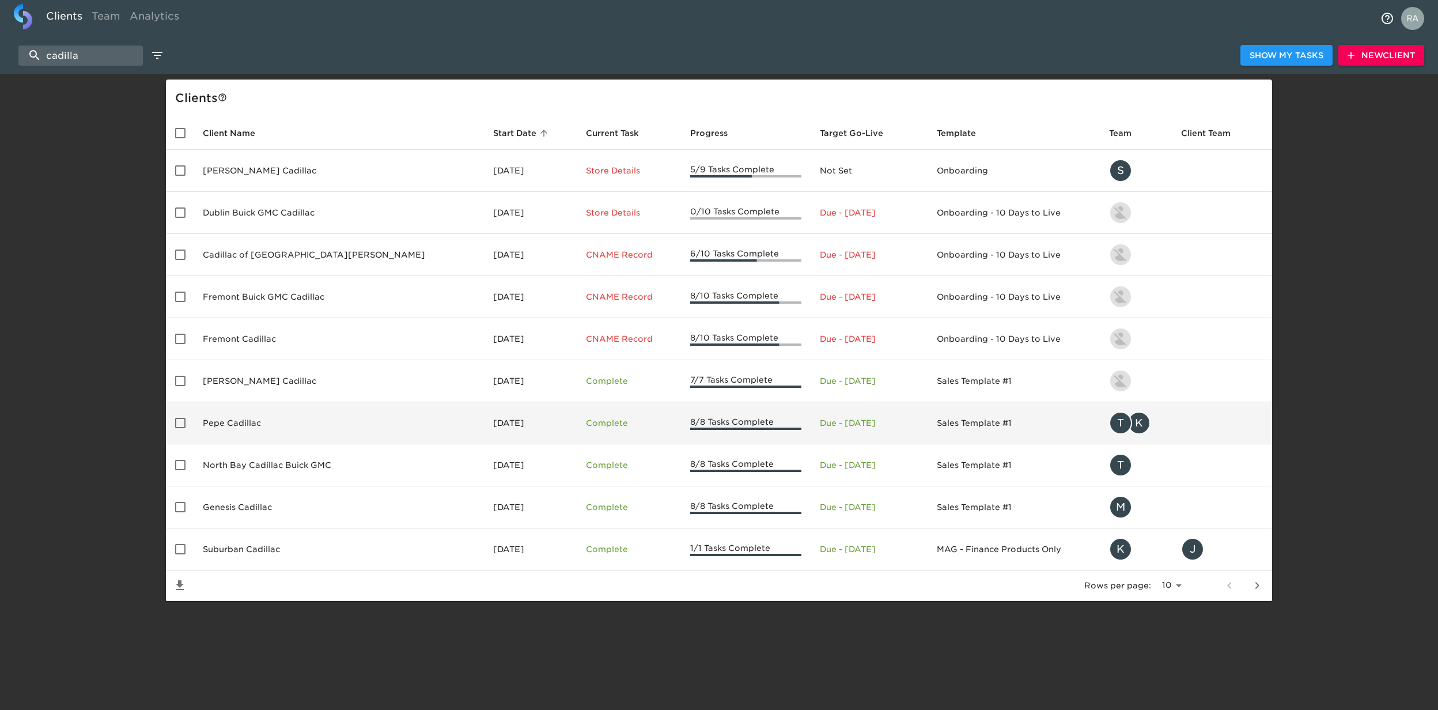
type input "cadilla"
click at [255, 425] on td "Pepe Cadillac" at bounding box center [339, 423] width 290 height 42
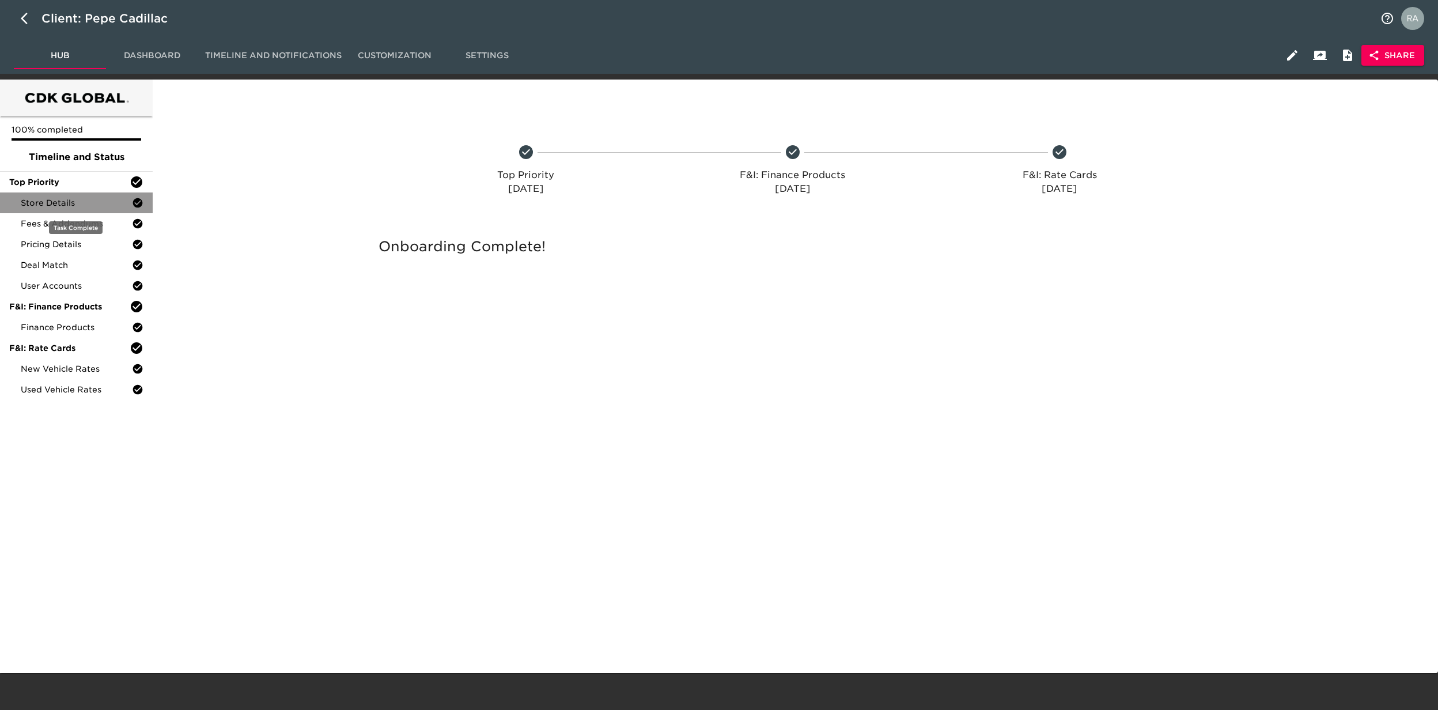
click at [59, 199] on span "Store Details" at bounding box center [76, 203] width 111 height 12
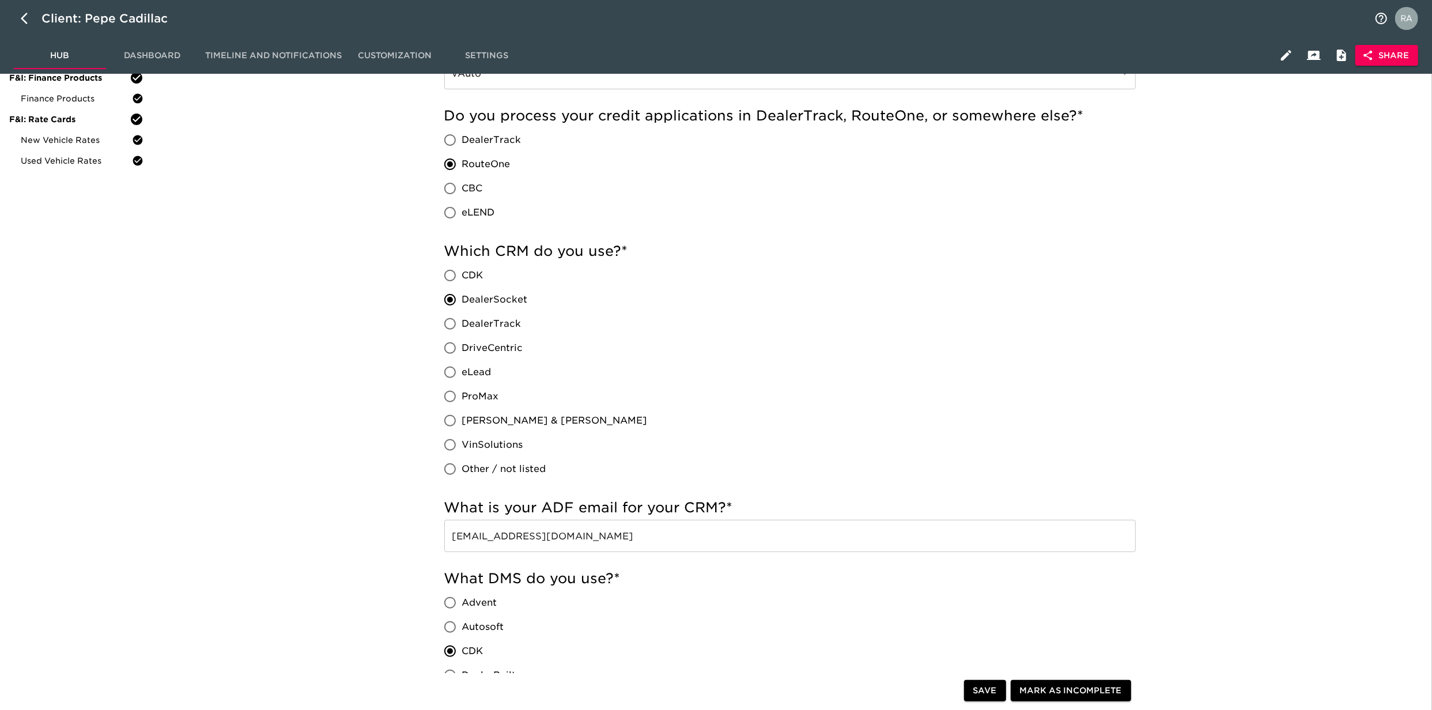
scroll to position [231, 0]
drag, startPoint x: 626, startPoint y: 530, endPoint x: 418, endPoint y: 531, distance: 208.0
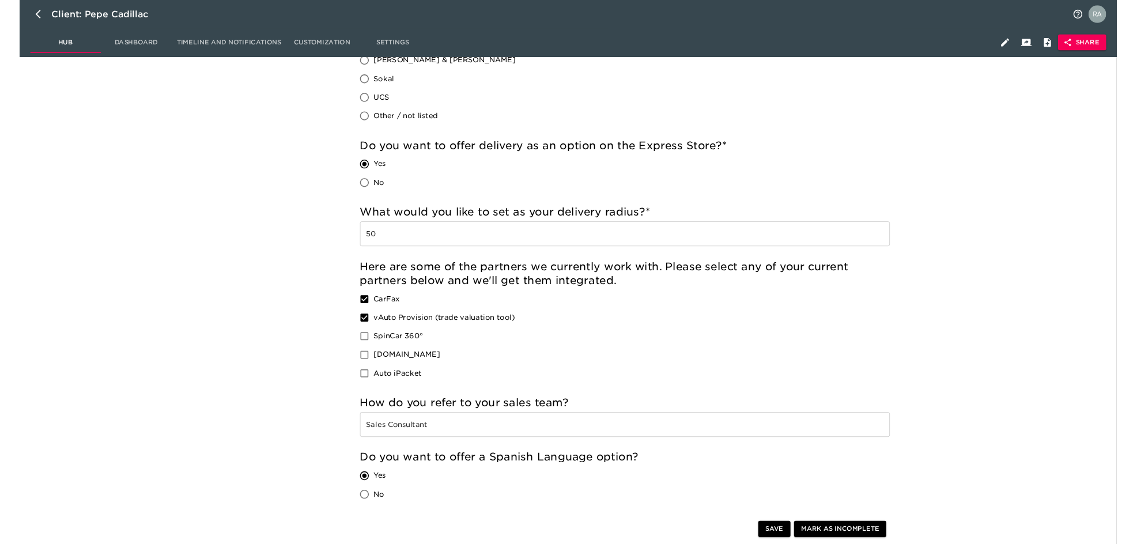
scroll to position [999, 0]
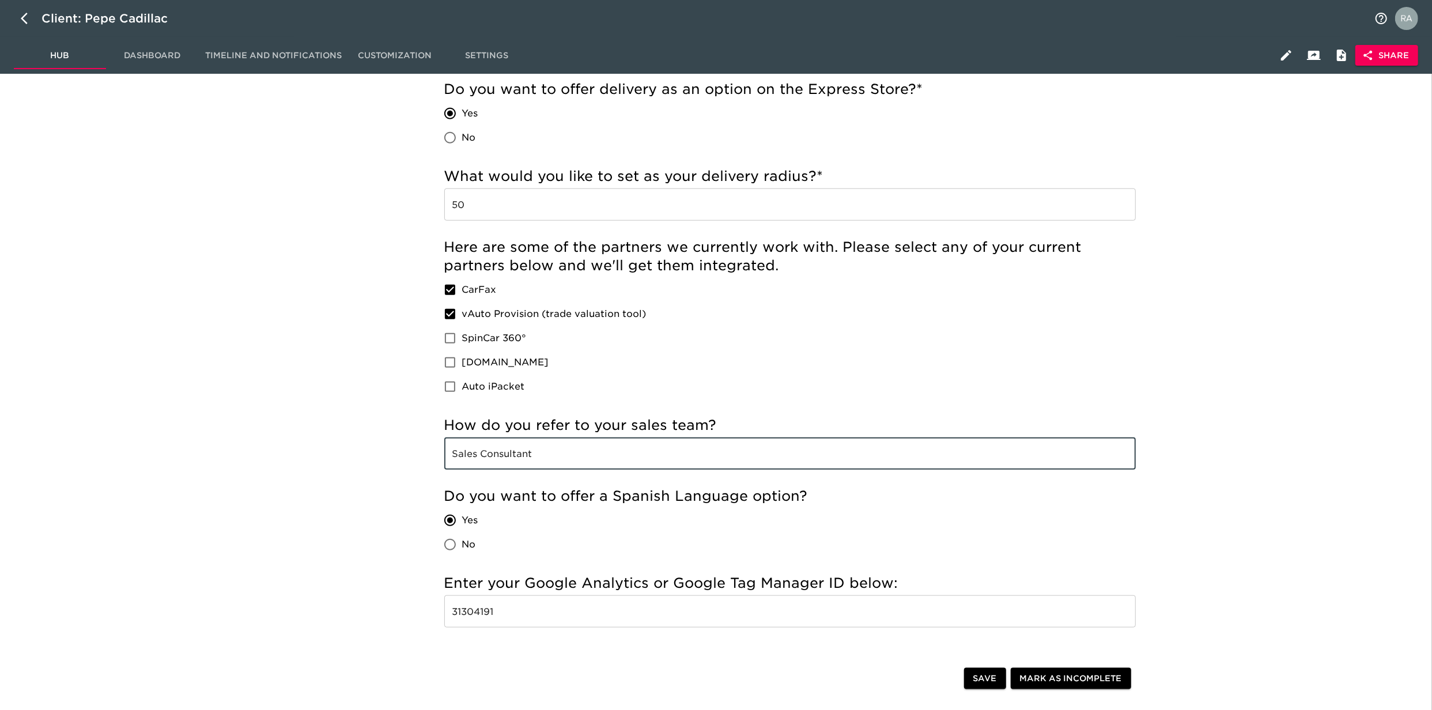
drag, startPoint x: 576, startPoint y: 462, endPoint x: 464, endPoint y: 459, distance: 112.4
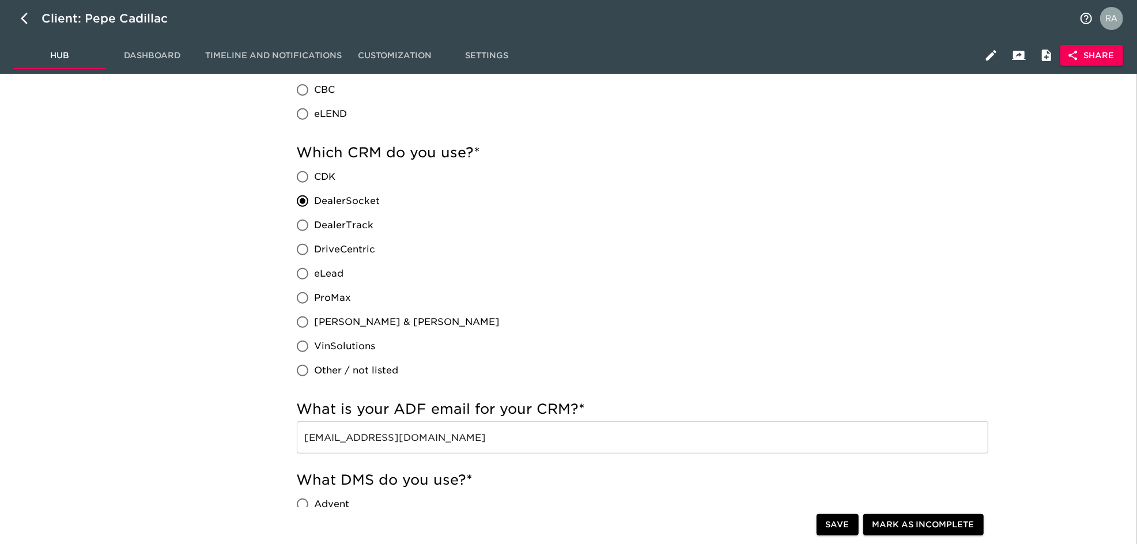
scroll to position [231, 0]
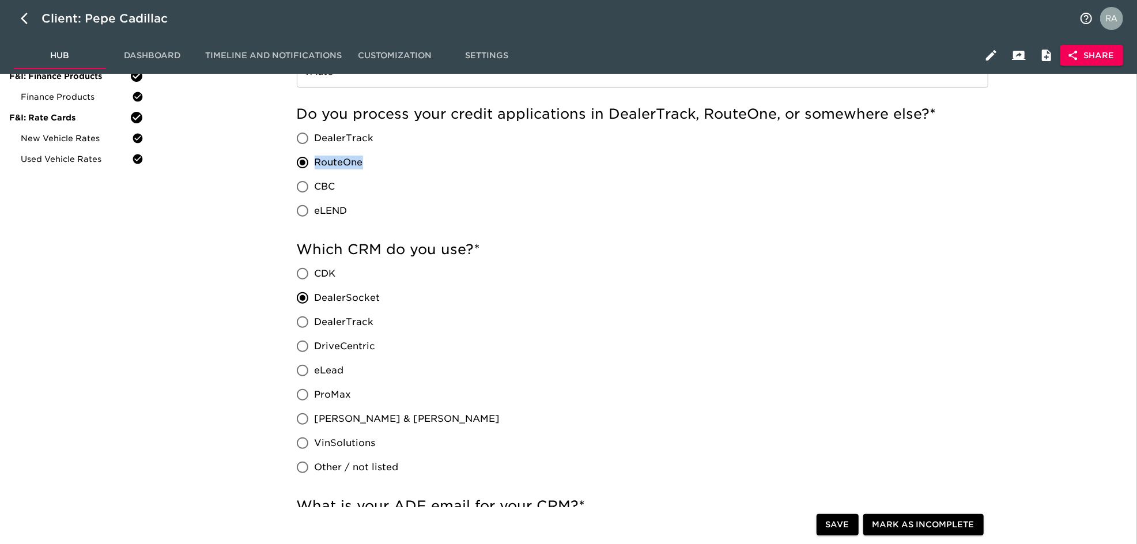
drag, startPoint x: 379, startPoint y: 161, endPoint x: 312, endPoint y: 160, distance: 66.9
click at [312, 160] on div "DealerTrack RouteOne CBC eLEND" at bounding box center [340, 174] width 86 height 97
copy span "RouteOne"
click at [718, 339] on div "Which CRM do you use? * CDK DealerSocket DealerTrack DriveCentric eLead ProMax …" at bounding box center [643, 359] width 692 height 239
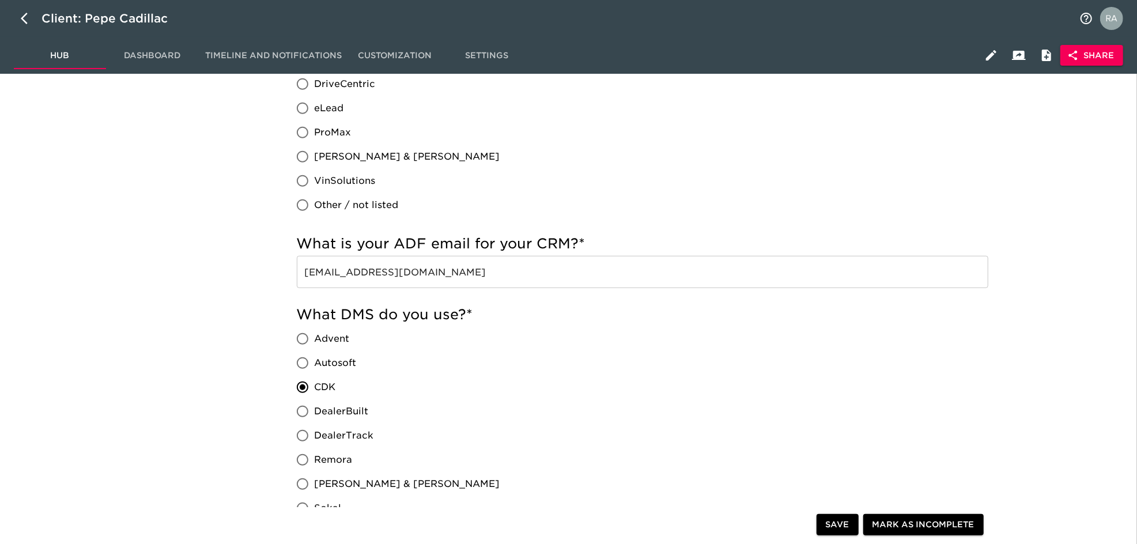
scroll to position [538, 0]
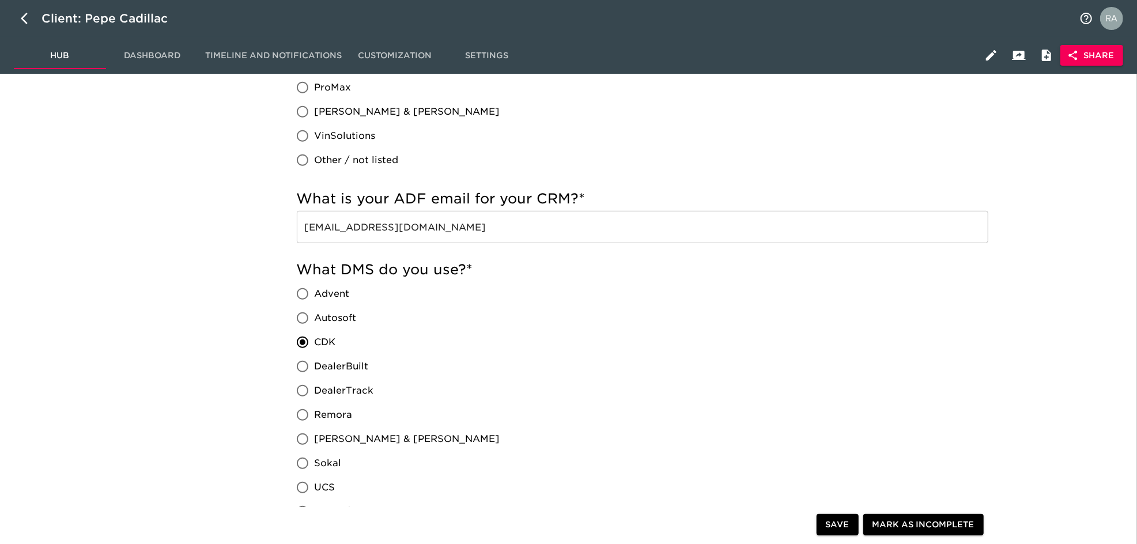
click at [472, 225] on input "webleads@pepecadillac.com" at bounding box center [643, 227] width 692 height 32
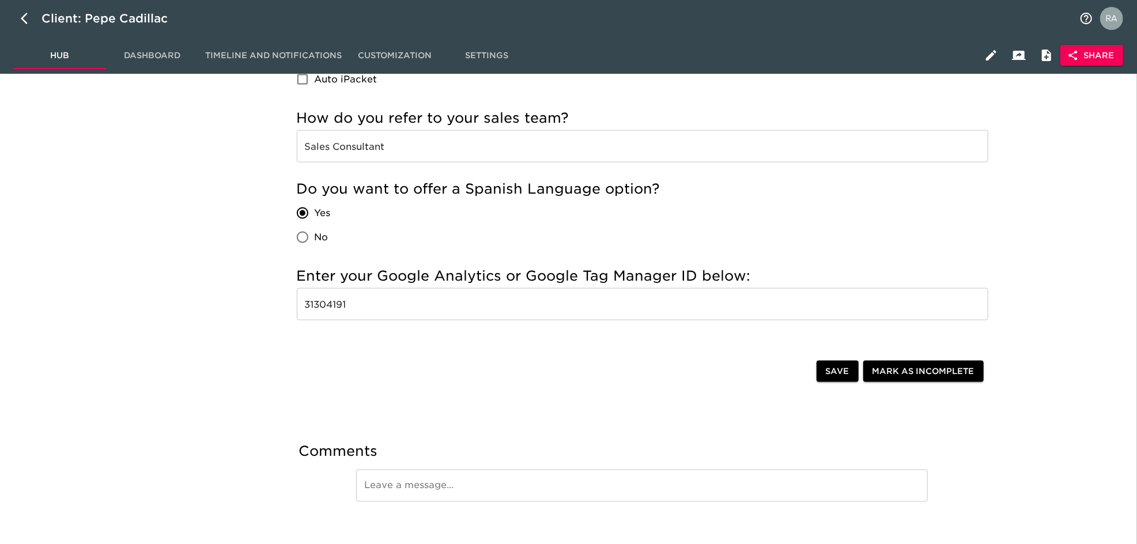
scroll to position [1369, 0]
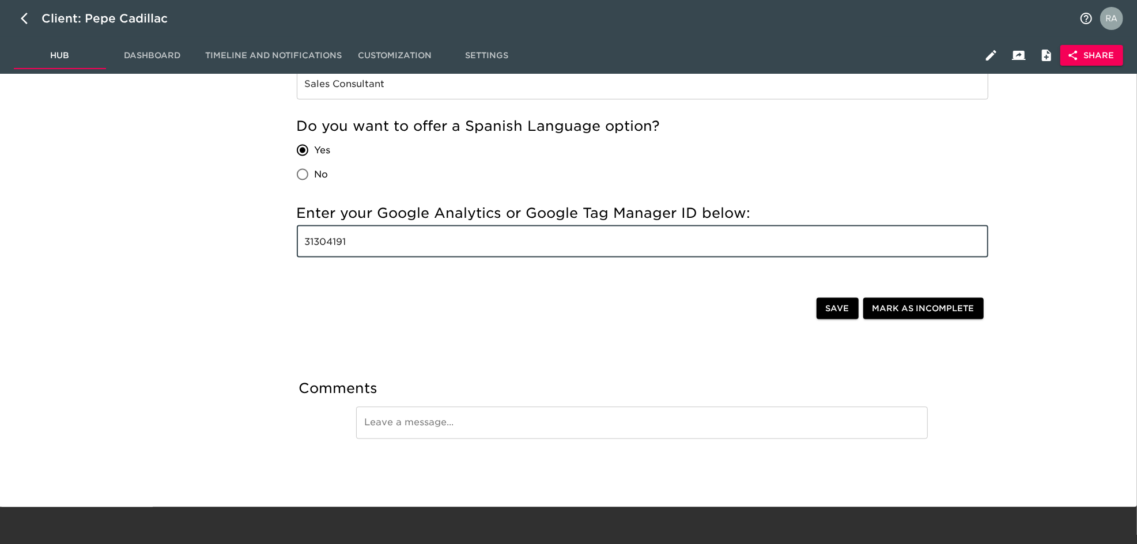
click at [335, 246] on input "31304191" at bounding box center [643, 241] width 692 height 32
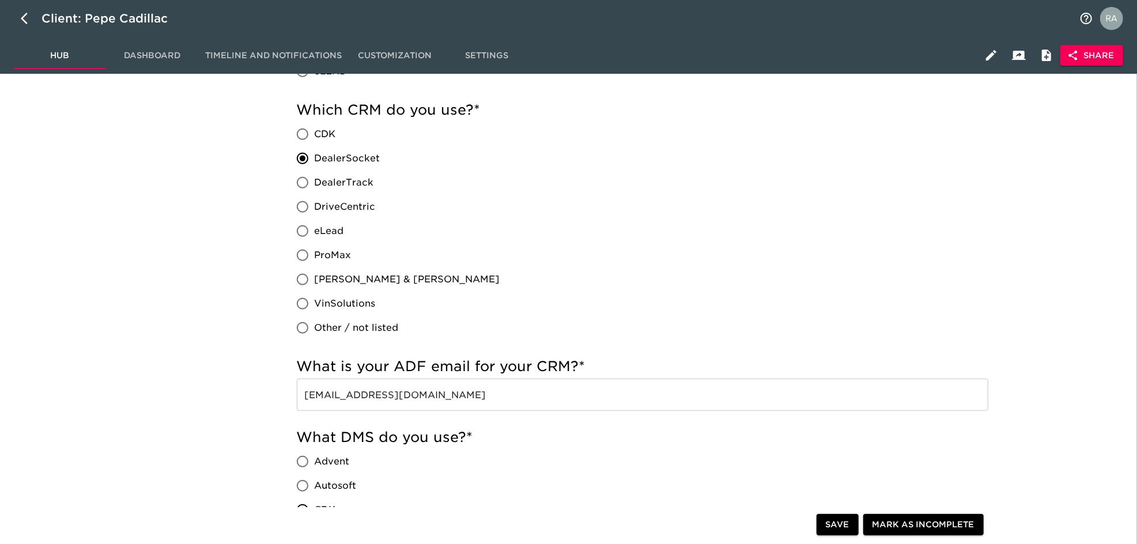
scroll to position [0, 0]
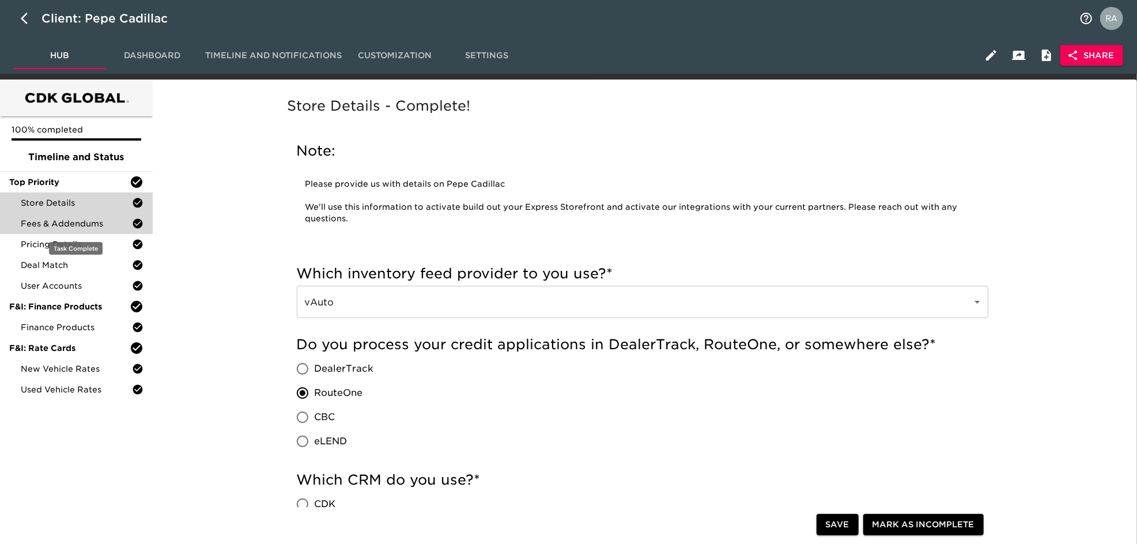
click at [50, 227] on span "Fees & Addendums" at bounding box center [76, 224] width 111 height 12
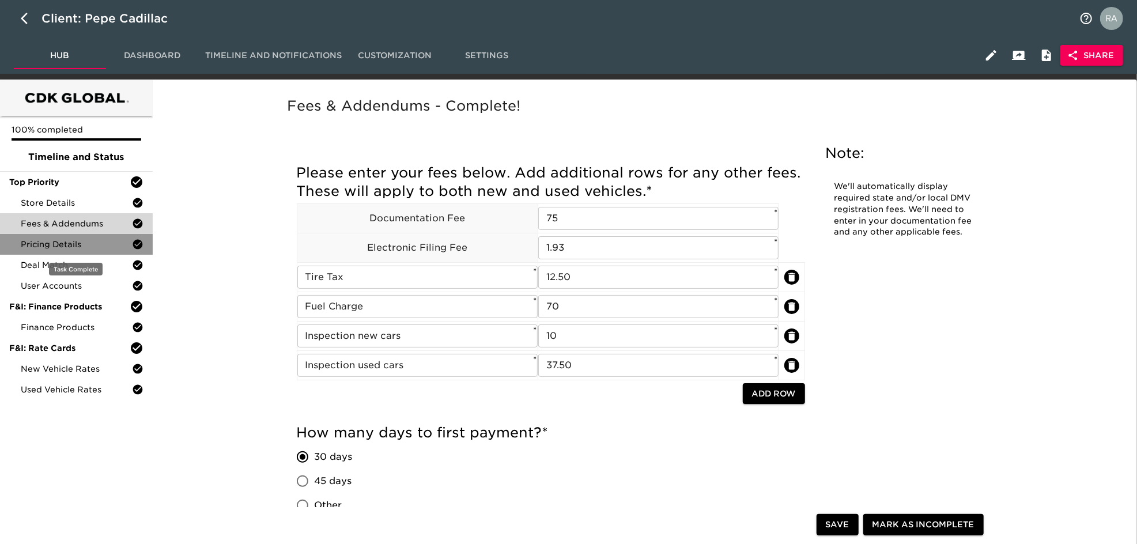
click at [54, 240] on span "Pricing Details" at bounding box center [76, 245] width 111 height 12
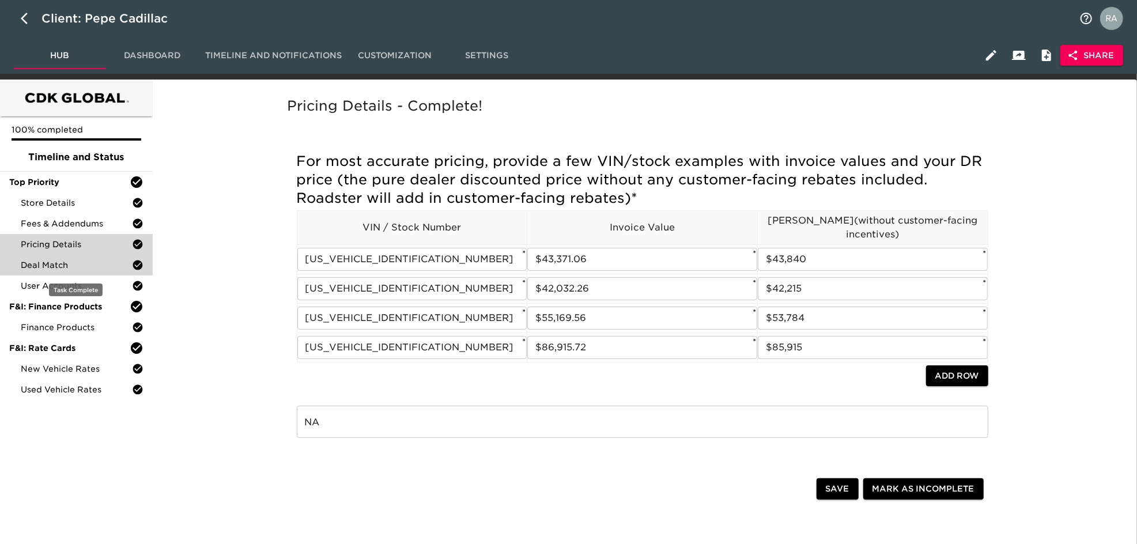
click at [44, 264] on span "Deal Match" at bounding box center [76, 265] width 111 height 12
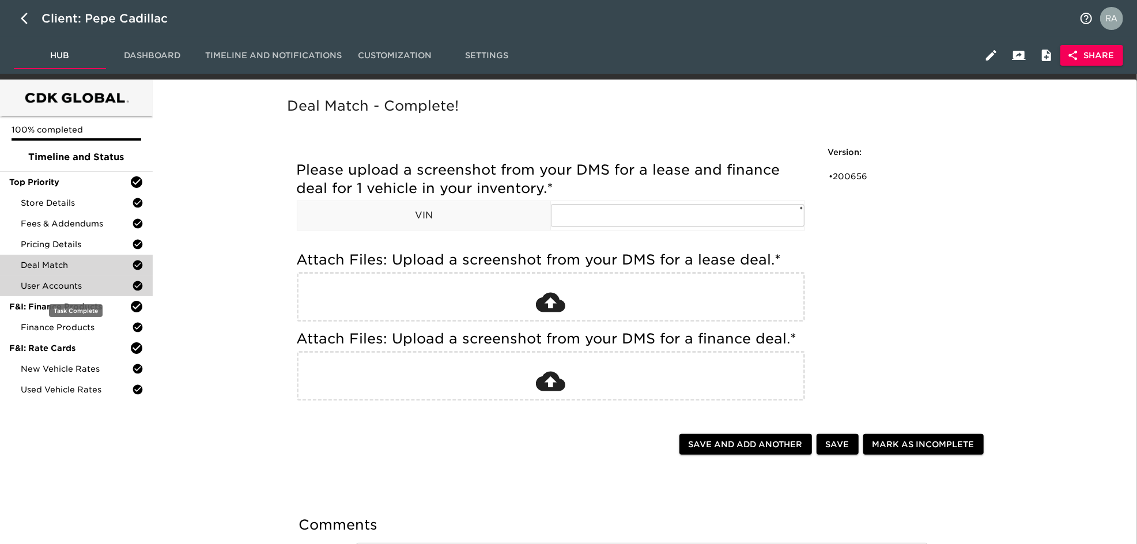
click at [40, 289] on span "User Accounts" at bounding box center [76, 286] width 111 height 12
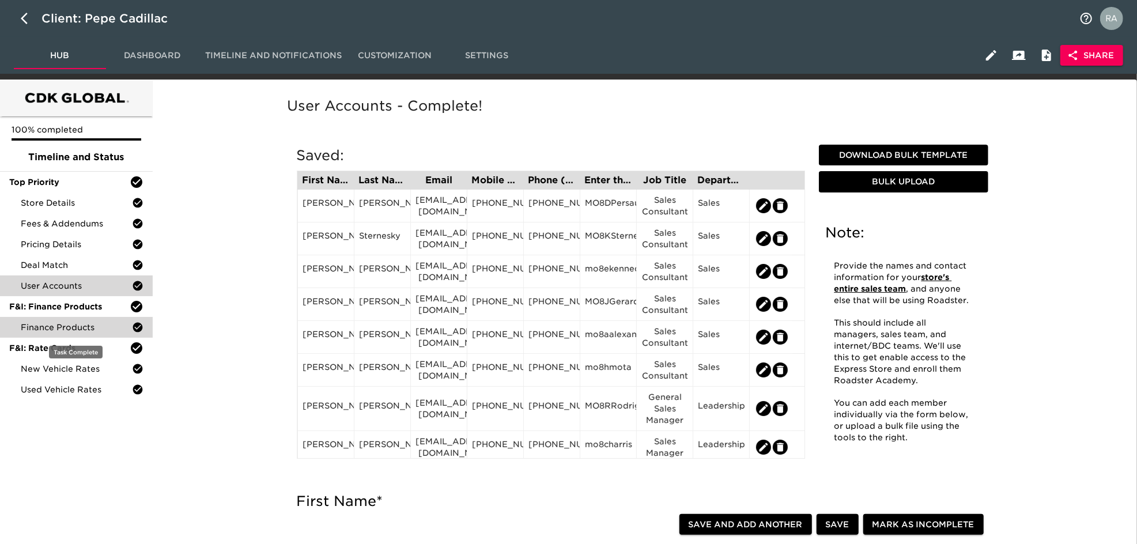
click at [65, 330] on span "Finance Products" at bounding box center [76, 328] width 111 height 12
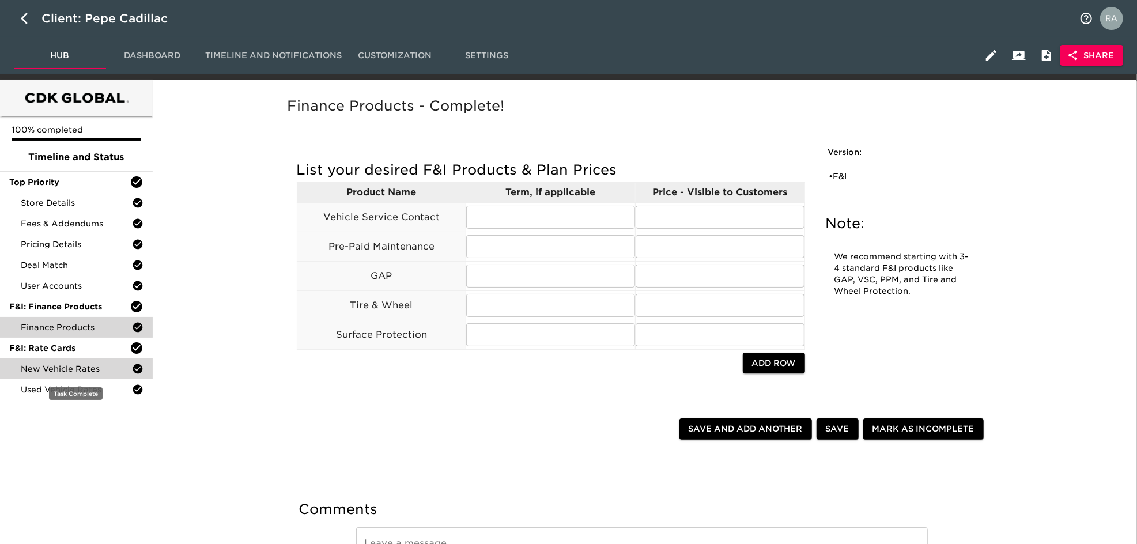
click at [60, 370] on span "New Vehicle Rates" at bounding box center [76, 369] width 111 height 12
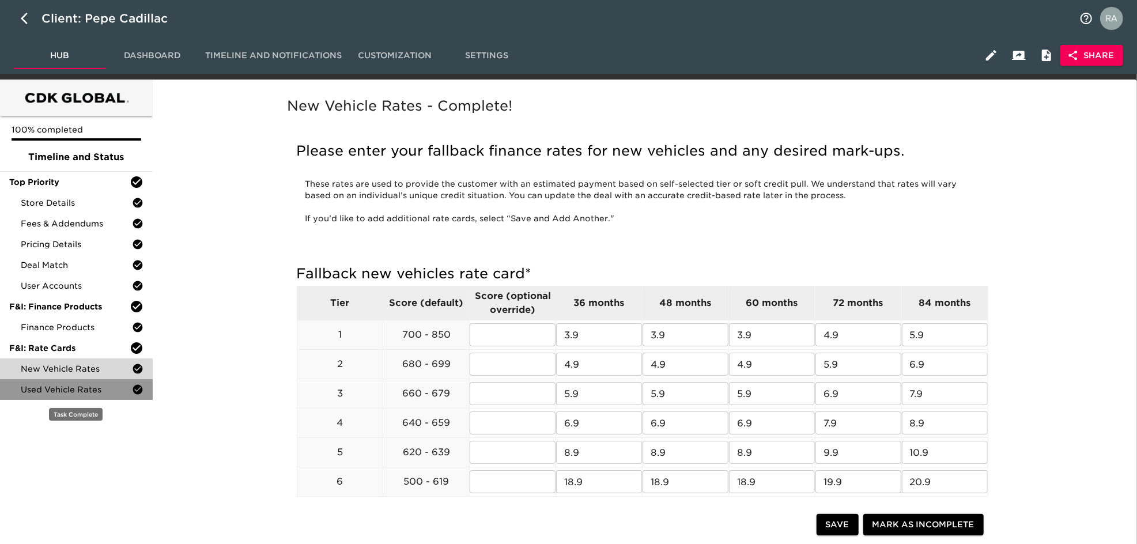
click at [96, 383] on div "Used Vehicle Rates" at bounding box center [76, 389] width 153 height 21
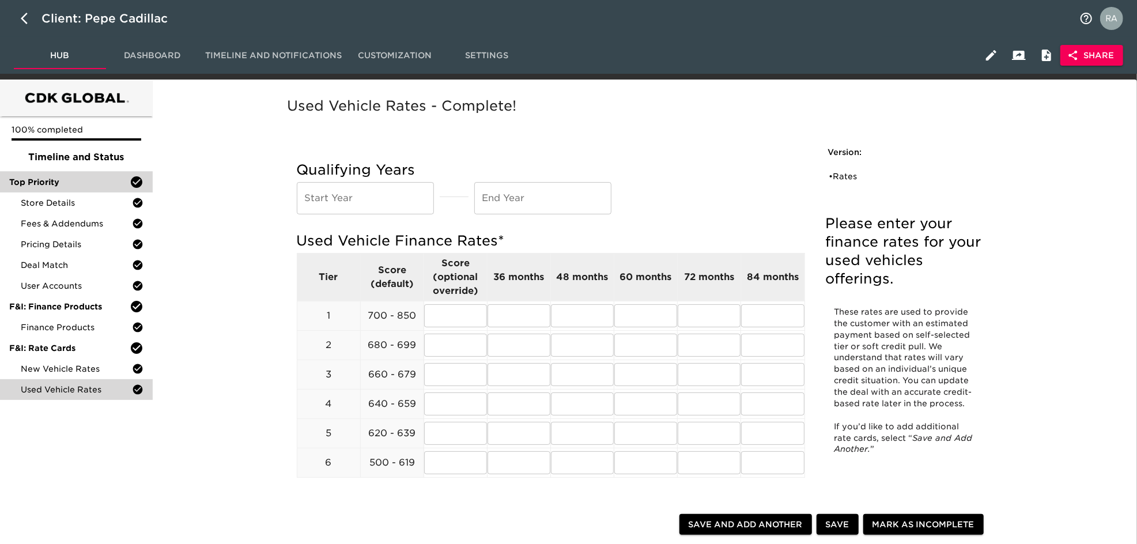
click at [51, 180] on span "Top Priority" at bounding box center [69, 182] width 120 height 12
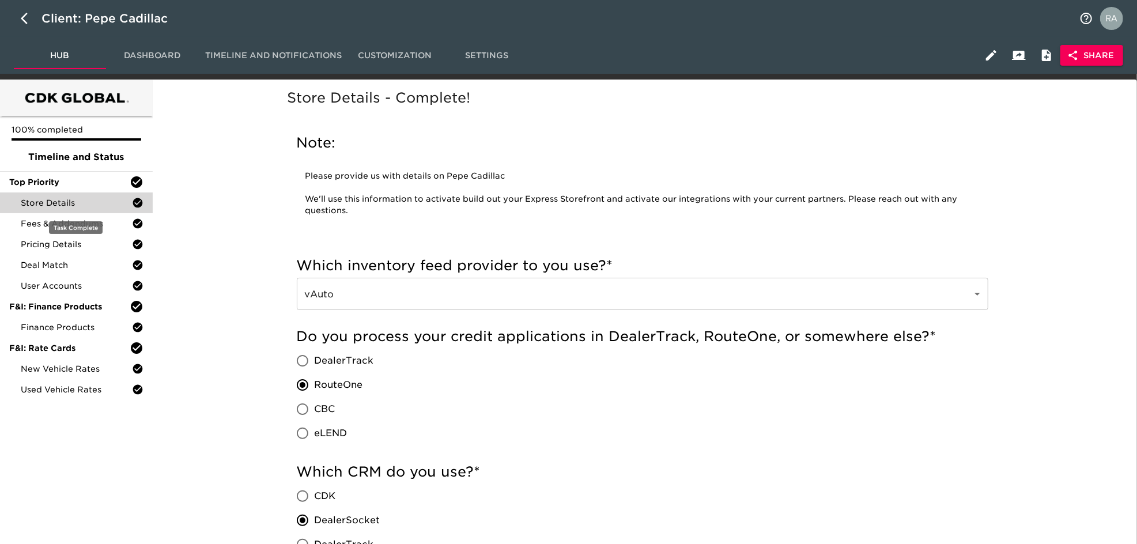
click at [84, 206] on span "Store Details" at bounding box center [76, 203] width 111 height 12
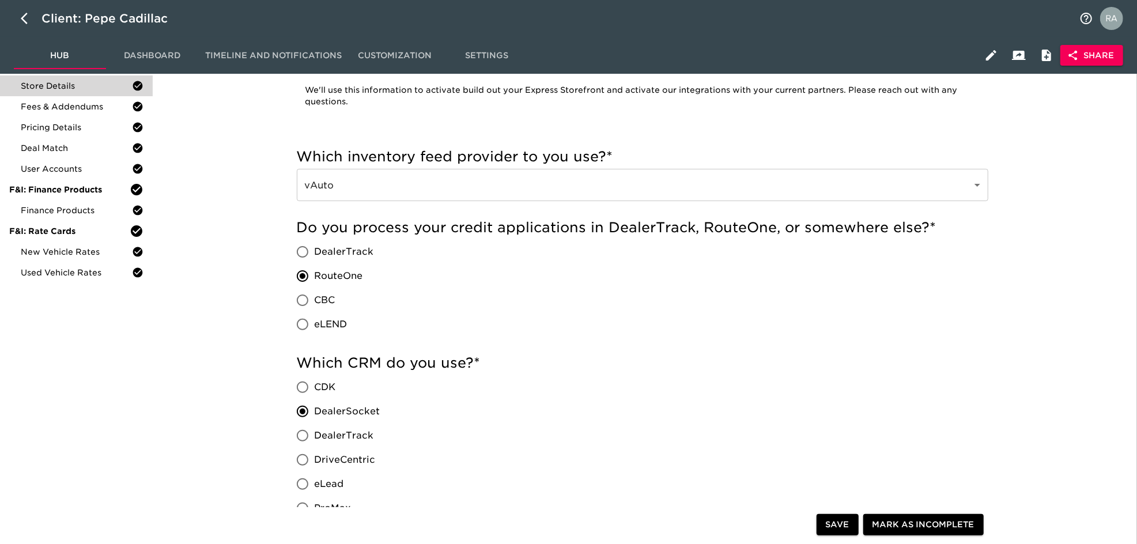
scroll to position [992, 0]
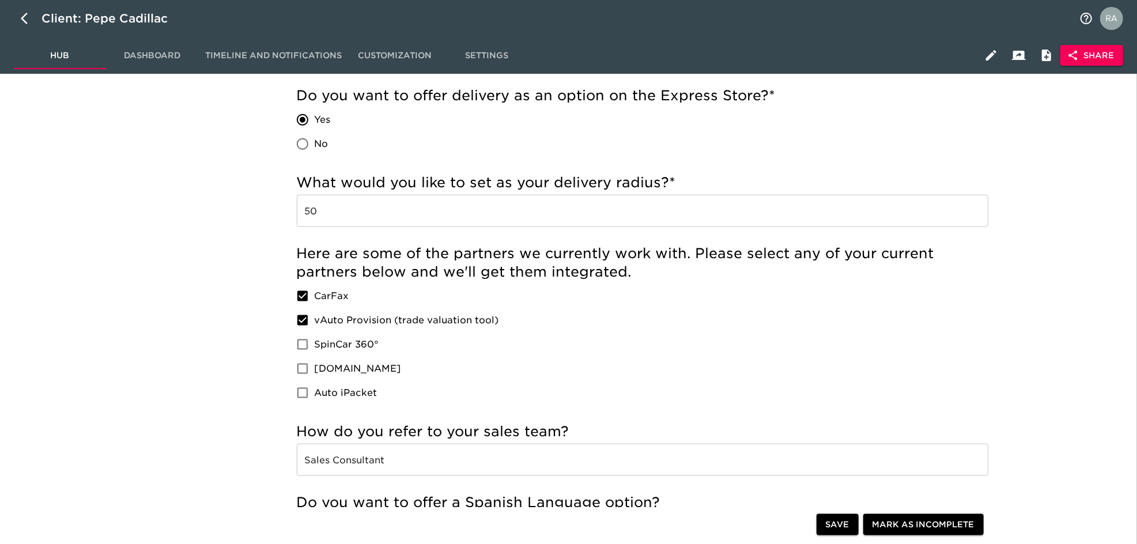
click at [803, 344] on div "Here are some of the partners we currently work with. Please select any of your…" at bounding box center [643, 324] width 692 height 161
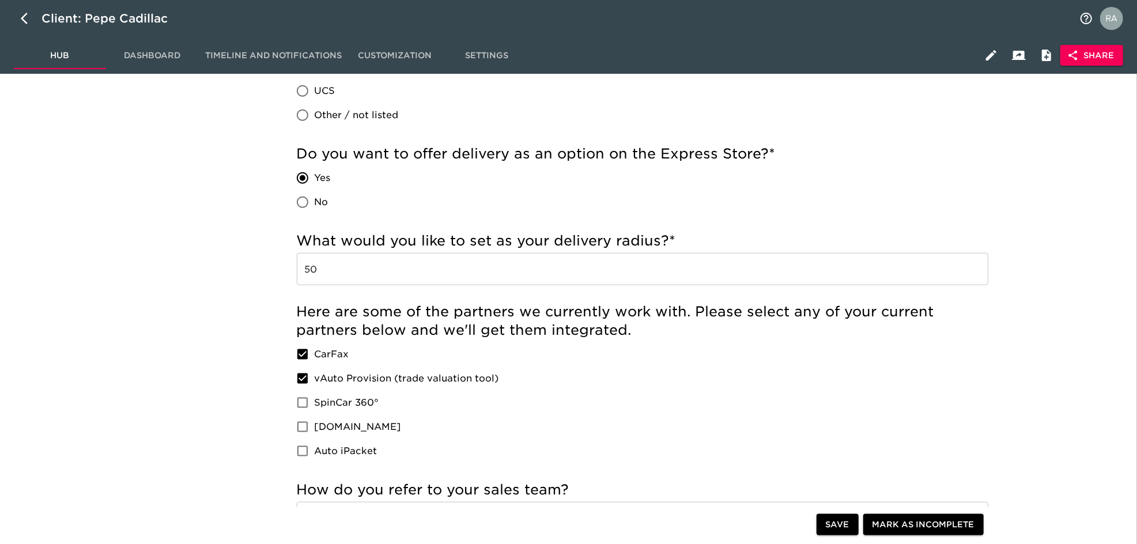
scroll to position [1300, 0]
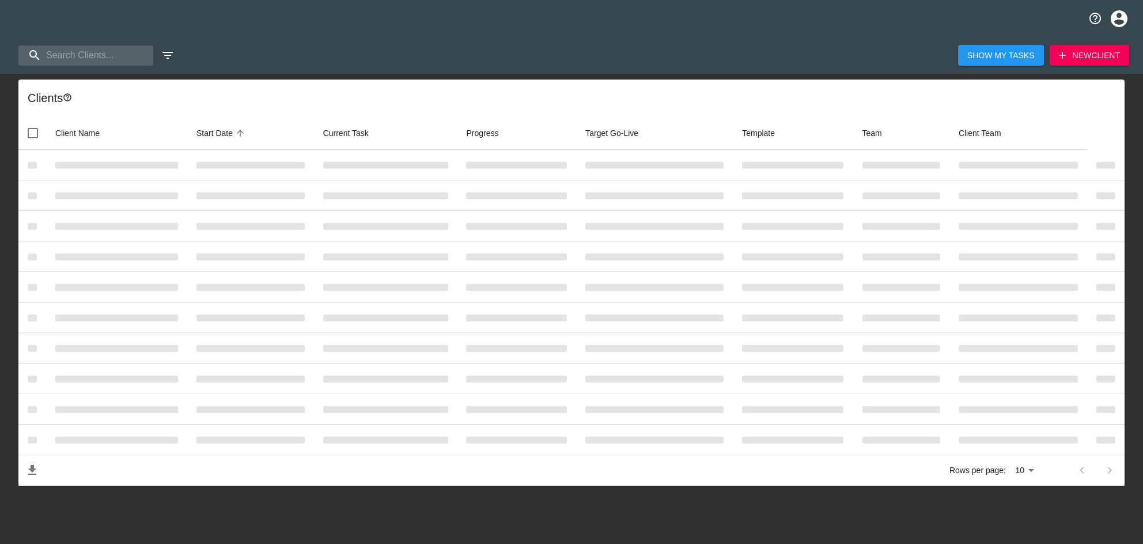
select select "10"
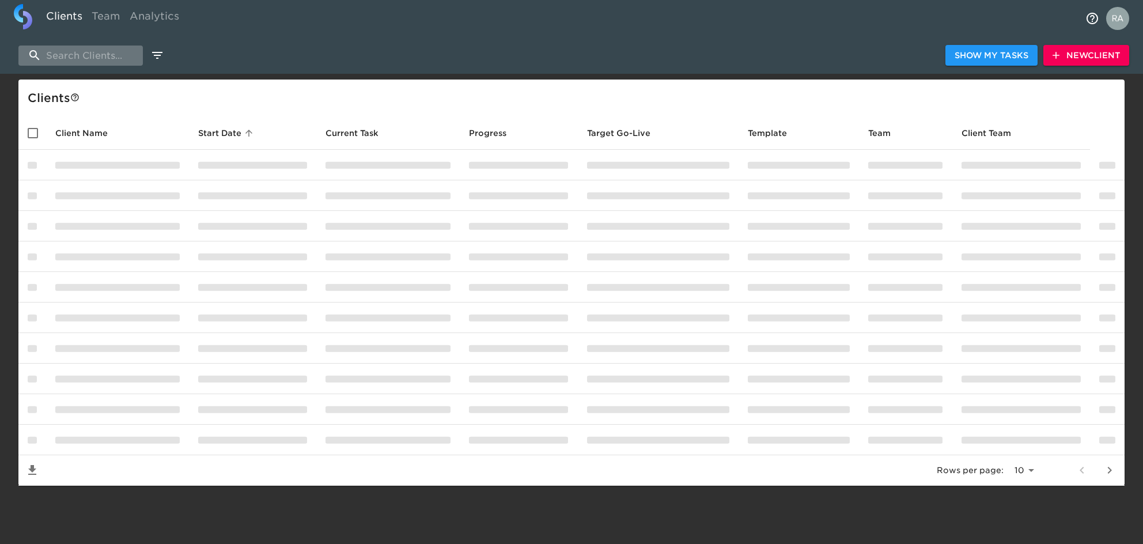
click at [94, 54] on input "search" at bounding box center [80, 56] width 124 height 20
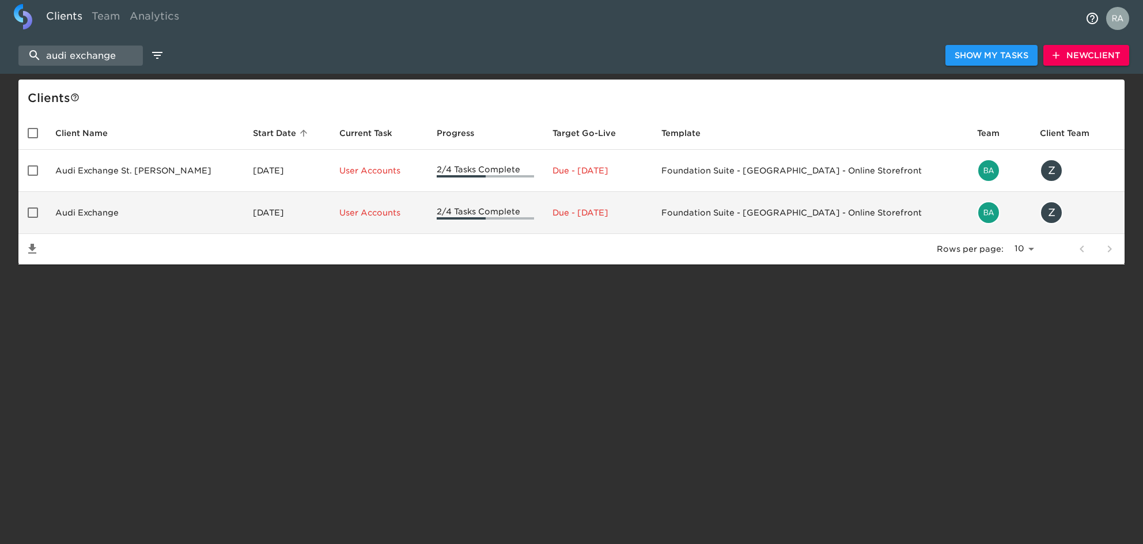
type input "audi exchange"
click at [81, 209] on td "Audi Exchange" at bounding box center [145, 213] width 198 height 42
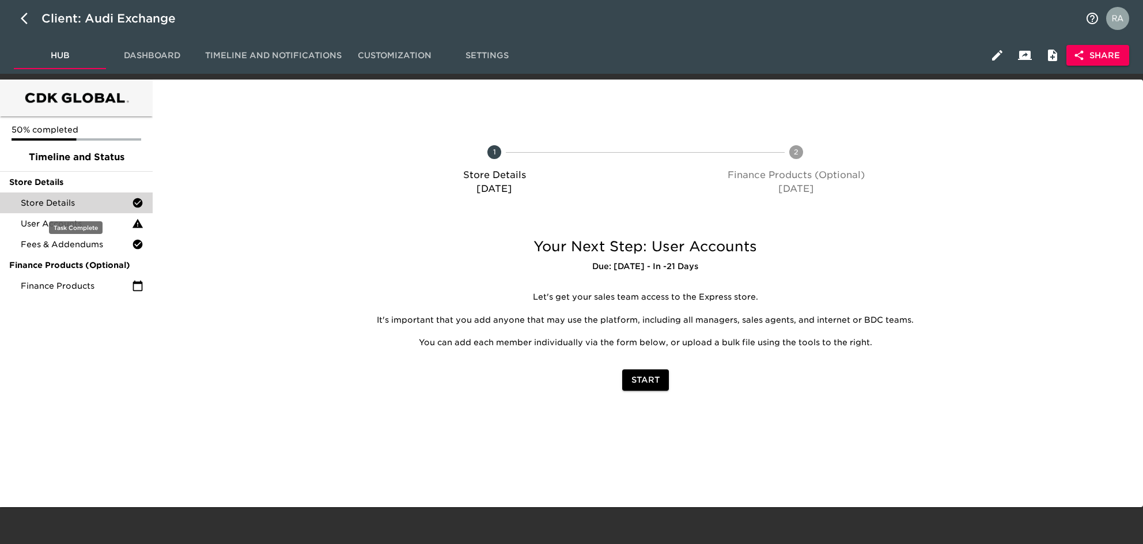
click at [53, 204] on span "Store Details" at bounding box center [76, 203] width 111 height 12
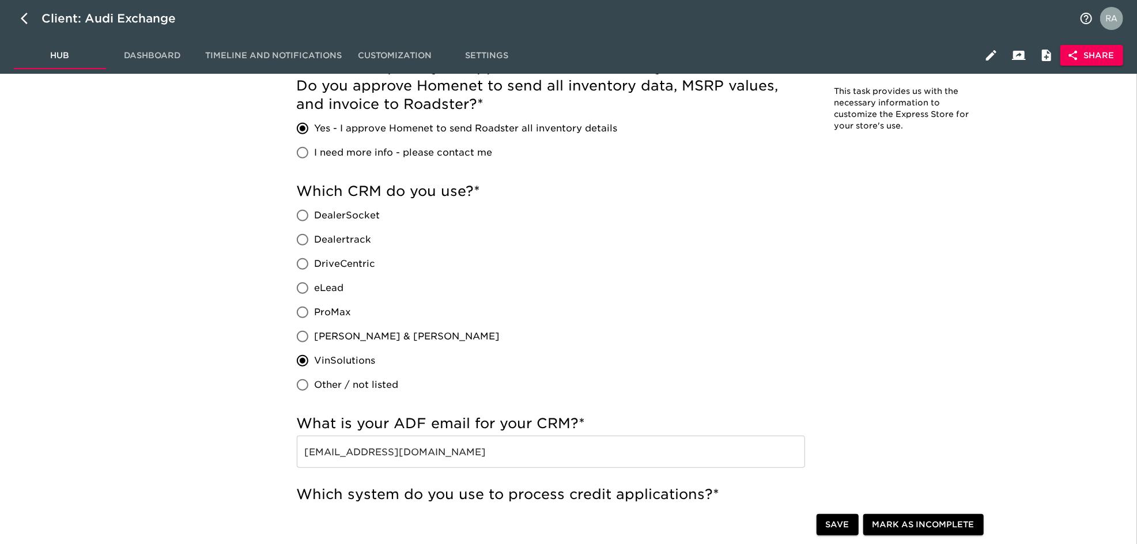
scroll to position [538, 0]
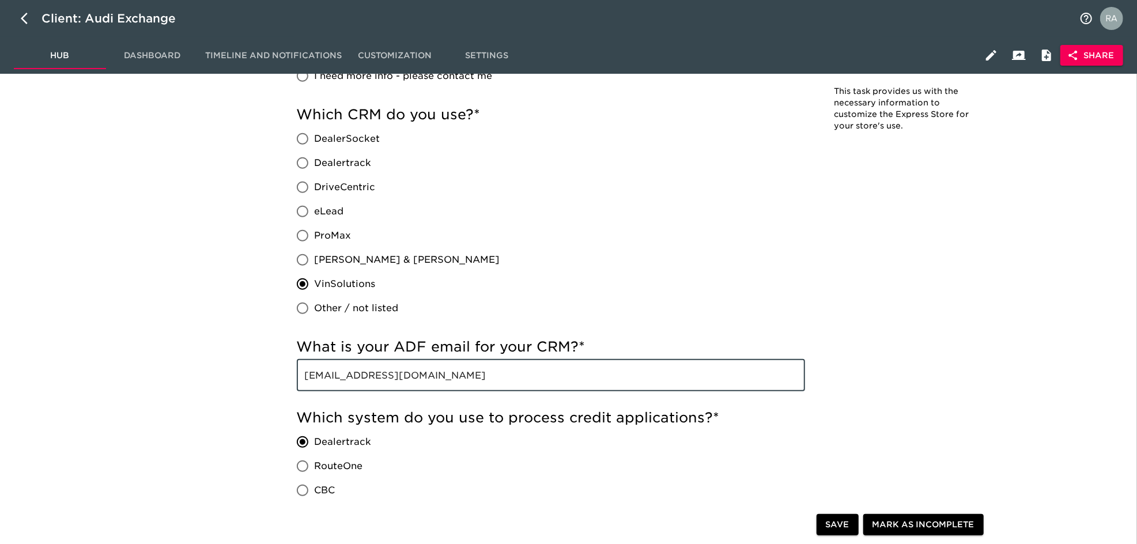
drag, startPoint x: 500, startPoint y: 381, endPoint x: 298, endPoint y: 383, distance: 202.3
click at [298, 383] on input "[EMAIL_ADDRESS][DOMAIN_NAME]" at bounding box center [551, 375] width 508 height 32
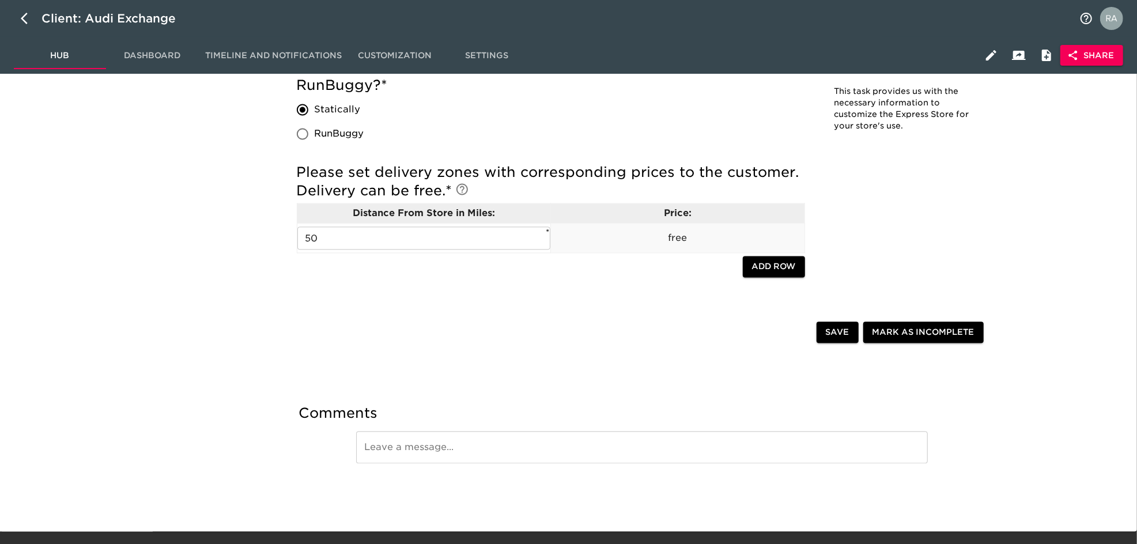
scroll to position [1864, 0]
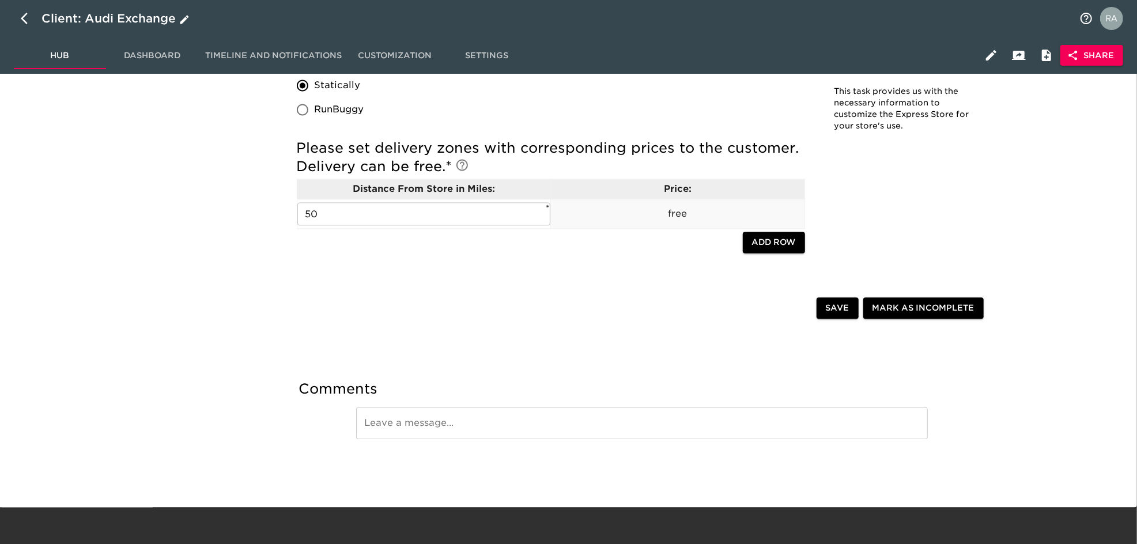
click at [31, 13] on icon "button" at bounding box center [28, 19] width 14 height 14
select select "10"
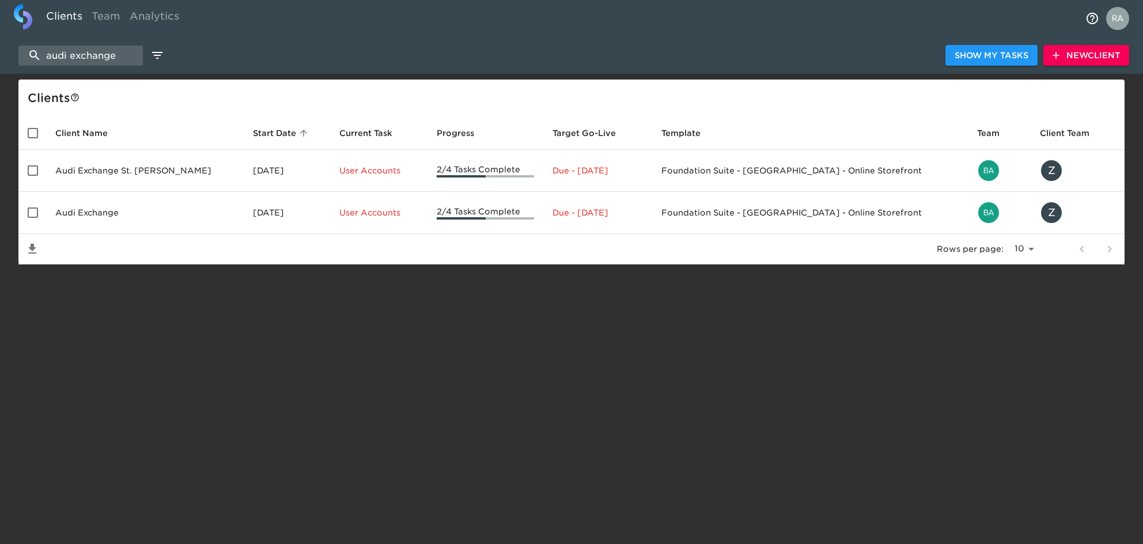
drag, startPoint x: 126, startPoint y: 51, endPoint x: -3, endPoint y: 58, distance: 129.9
click at [0, 58] on html "Clients Team Analytics audi exchange Show My Tasks New Client Client s Client N…" at bounding box center [571, 150] width 1143 height 301
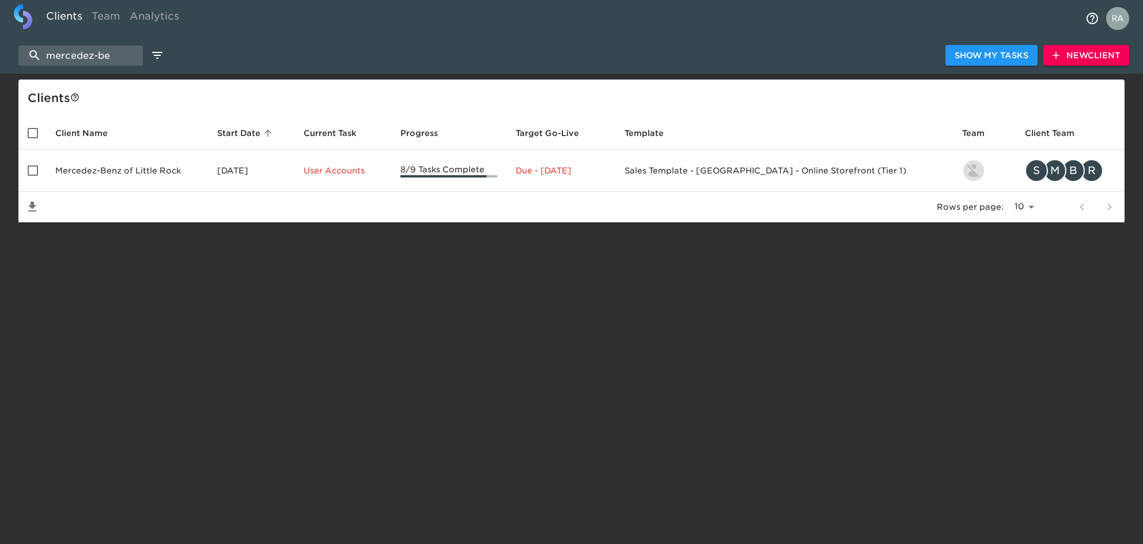
drag, startPoint x: 111, startPoint y: 58, endPoint x: -3, endPoint y: 59, distance: 114.7
click at [0, 59] on html "Clients Team Analytics mercedez-be Show My Tasks New Client Client s Client Nam…" at bounding box center [571, 129] width 1143 height 259
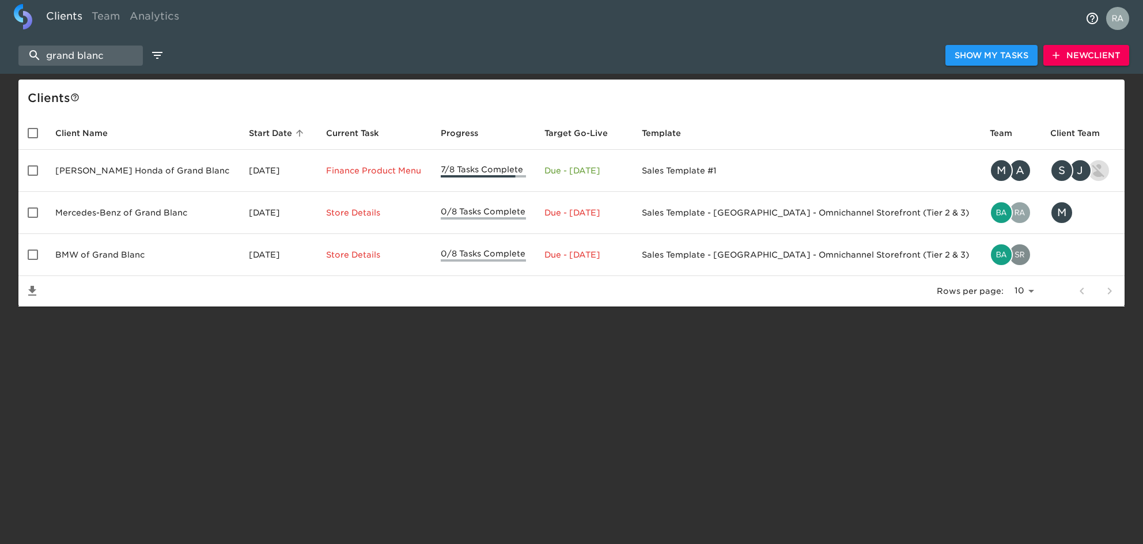
drag, startPoint x: 122, startPoint y: 50, endPoint x: -3, endPoint y: 52, distance: 125.7
click at [0, 52] on html "Clients Team Analytics grand blanc Show My Tasks New Client Client s Client Nam…" at bounding box center [571, 171] width 1143 height 343
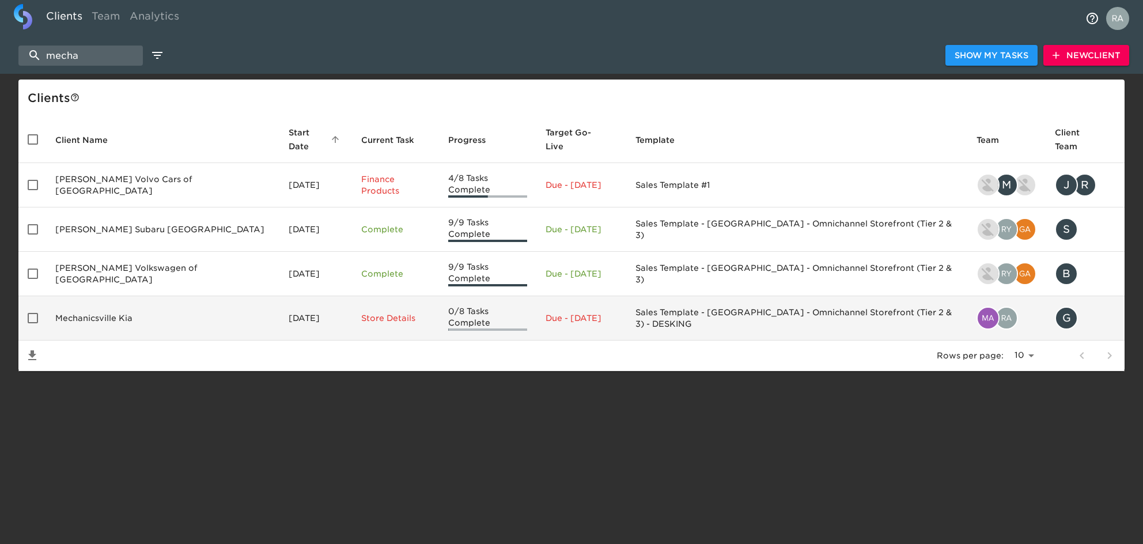
type input "mecha"
click at [109, 296] on td "Mechanicsville Kia" at bounding box center [162, 318] width 233 height 44
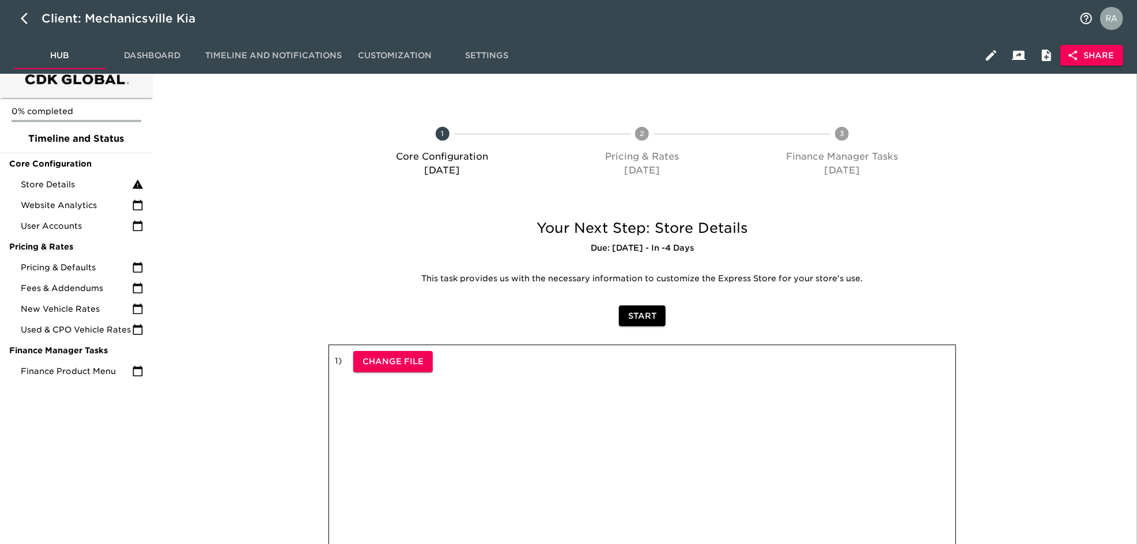
scroll to position [77, 0]
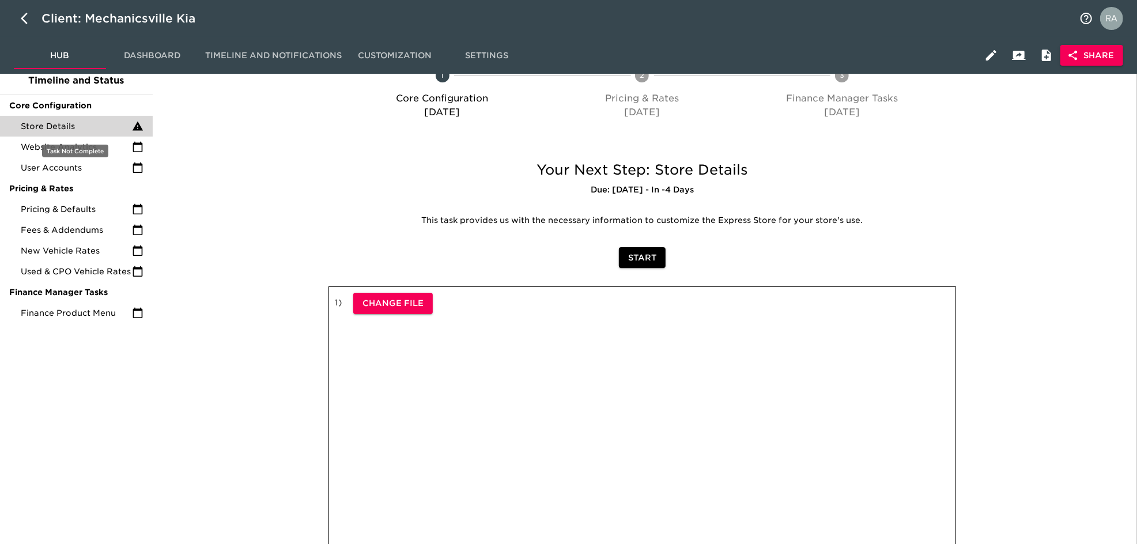
click at [83, 130] on span "Store Details" at bounding box center [76, 126] width 111 height 12
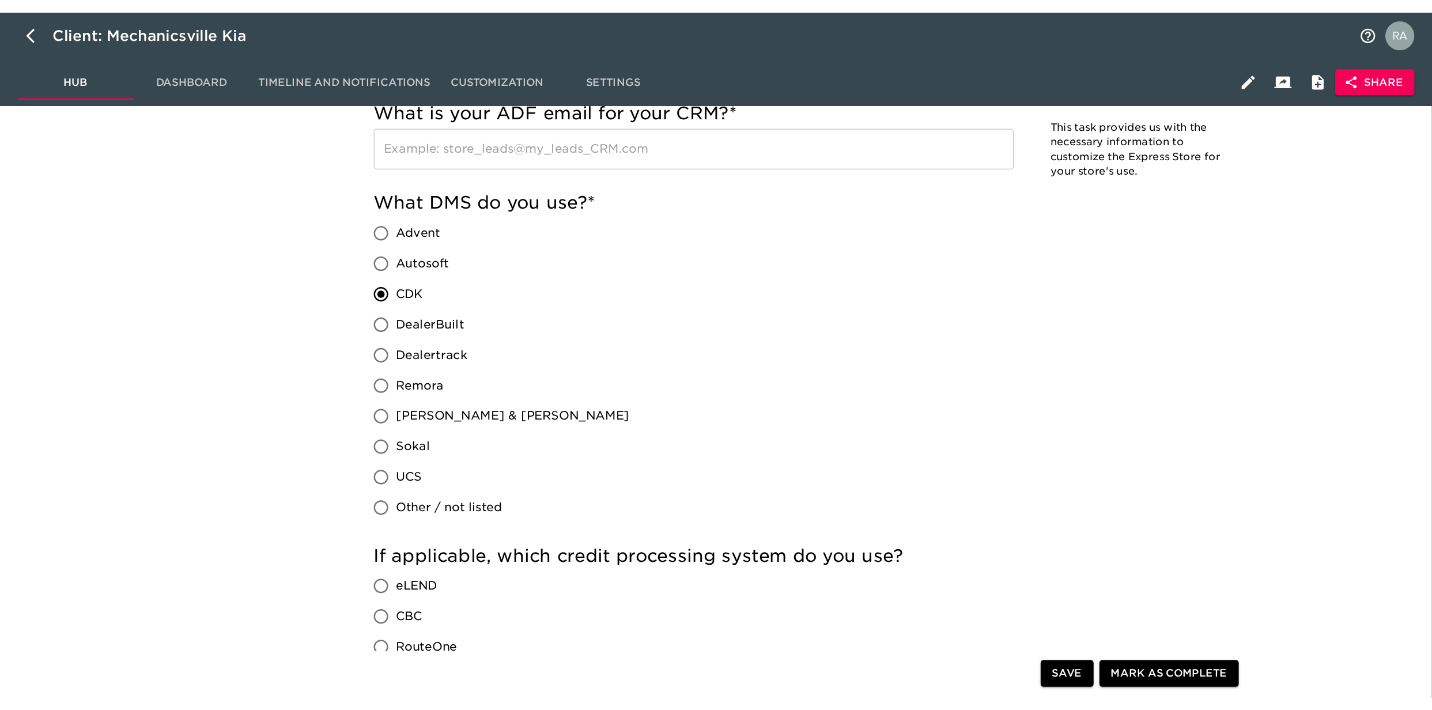
scroll to position [768, 0]
